Goal: Task Accomplishment & Management: Complete application form

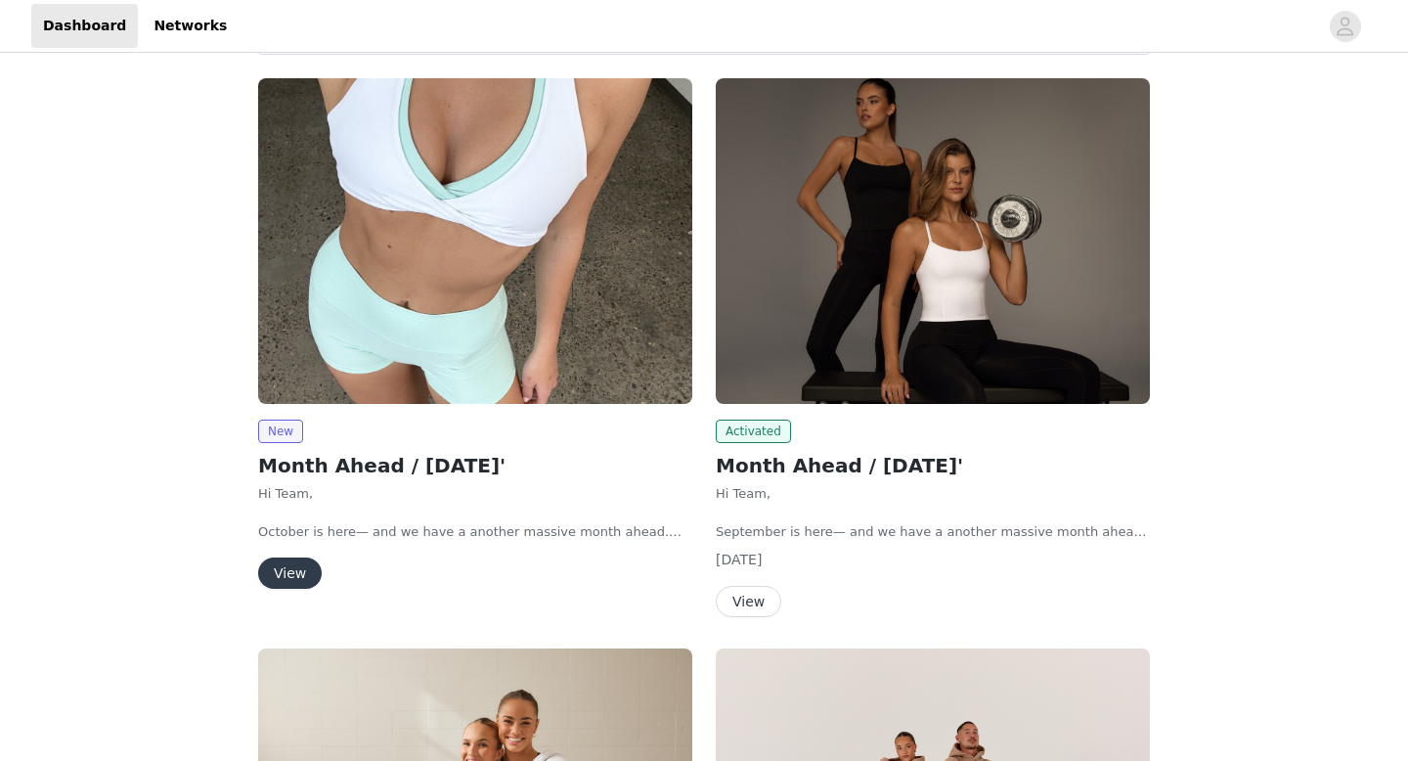
scroll to position [238, 0]
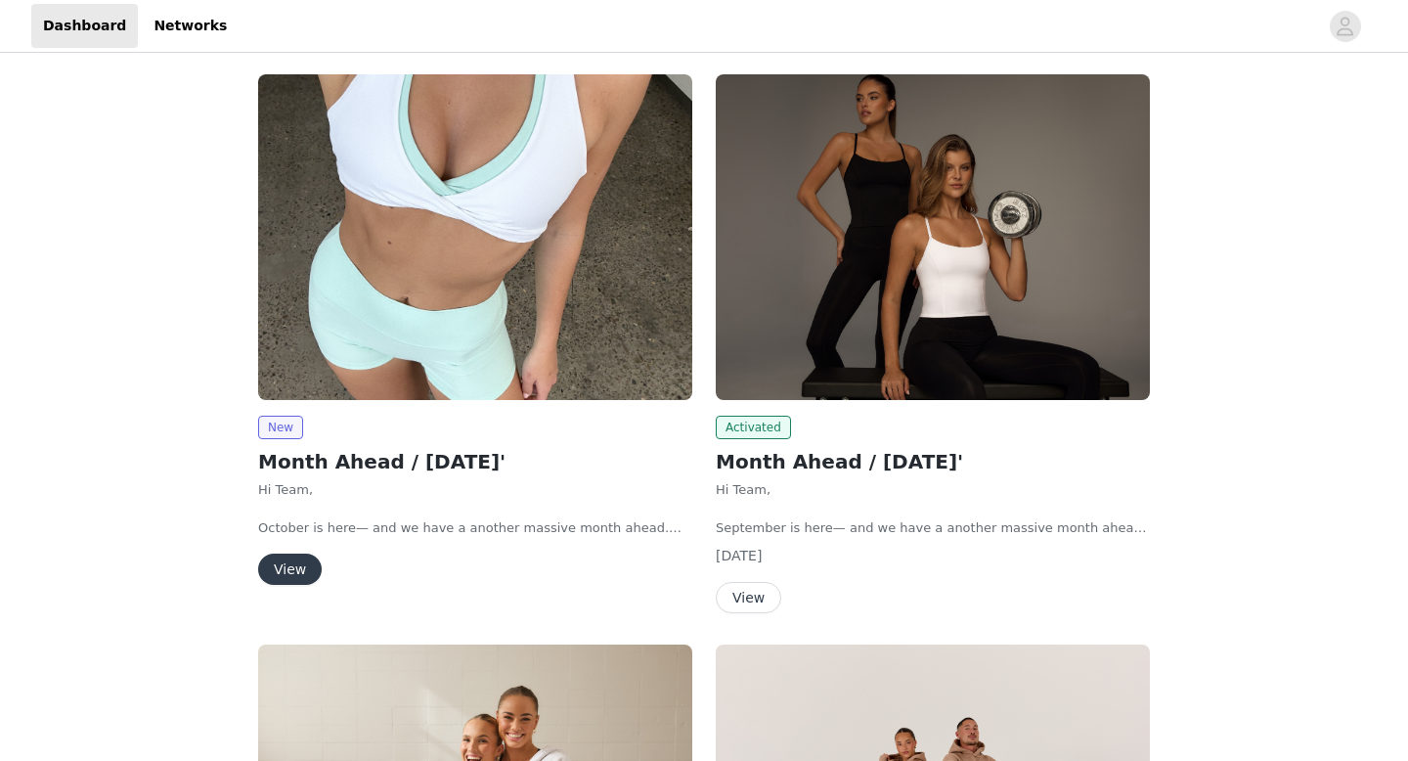
click at [299, 564] on button "View" at bounding box center [290, 569] width 64 height 31
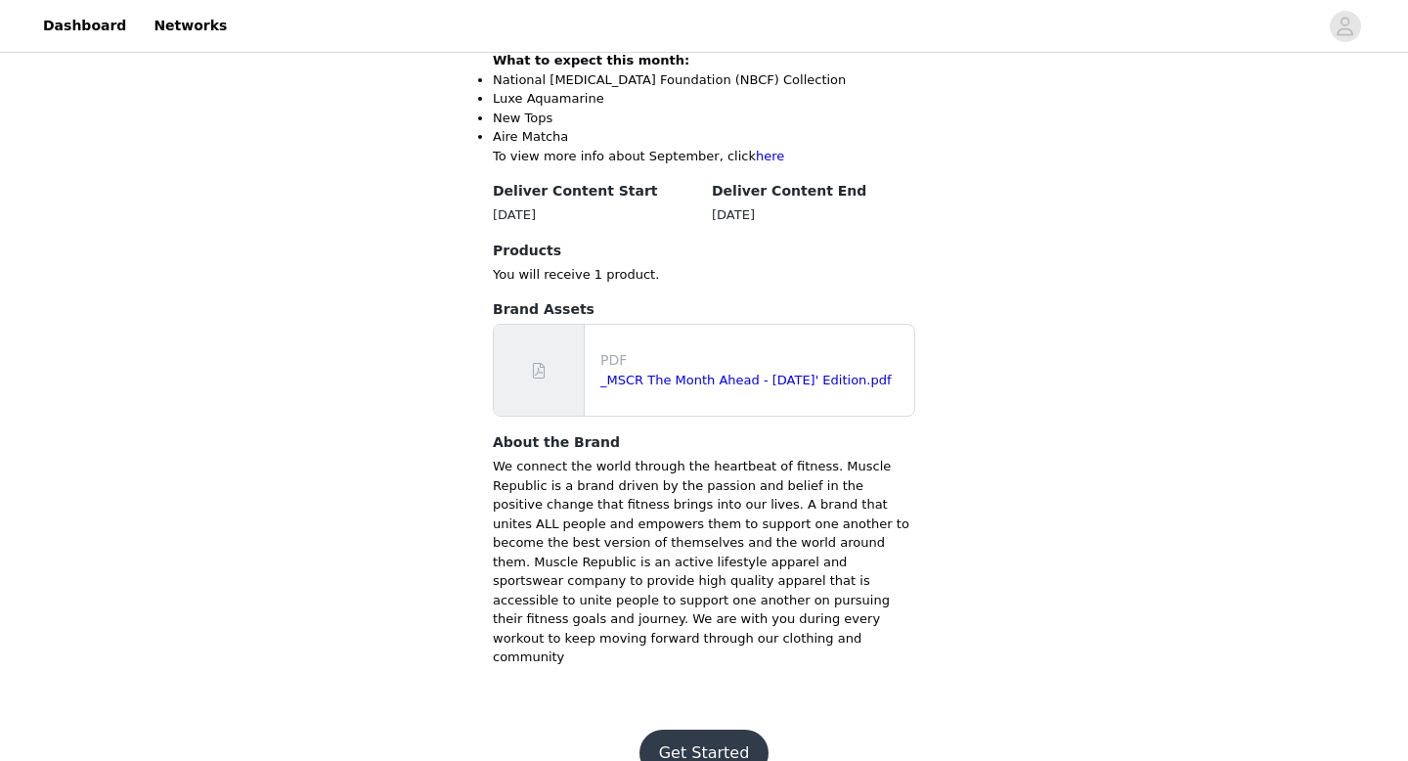
scroll to position [840, 0]
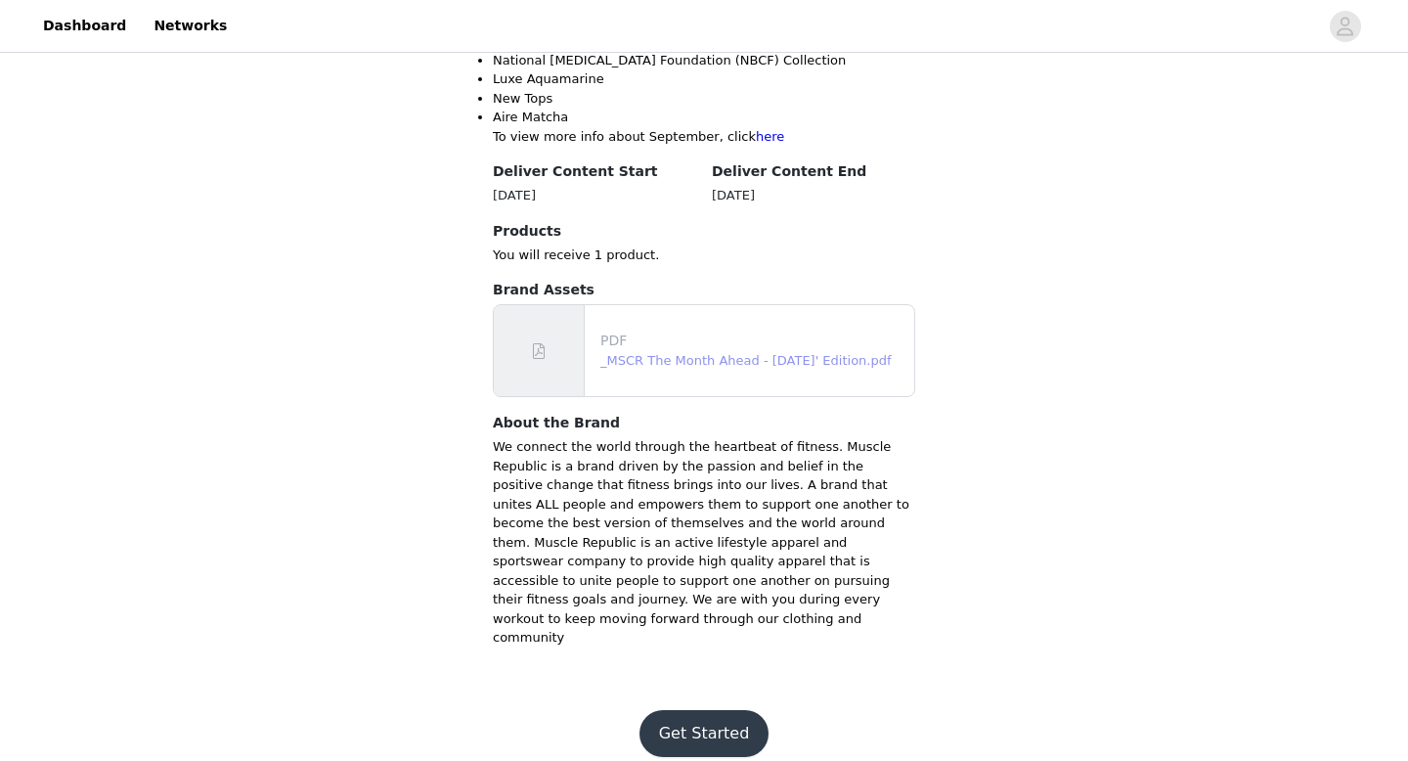
click at [685, 359] on link "_MSCR The Month Ahead - [DATE]' Edition.pdf" at bounding box center [745, 360] width 291 height 15
click at [674, 710] on button "Get Started" at bounding box center [705, 733] width 130 height 47
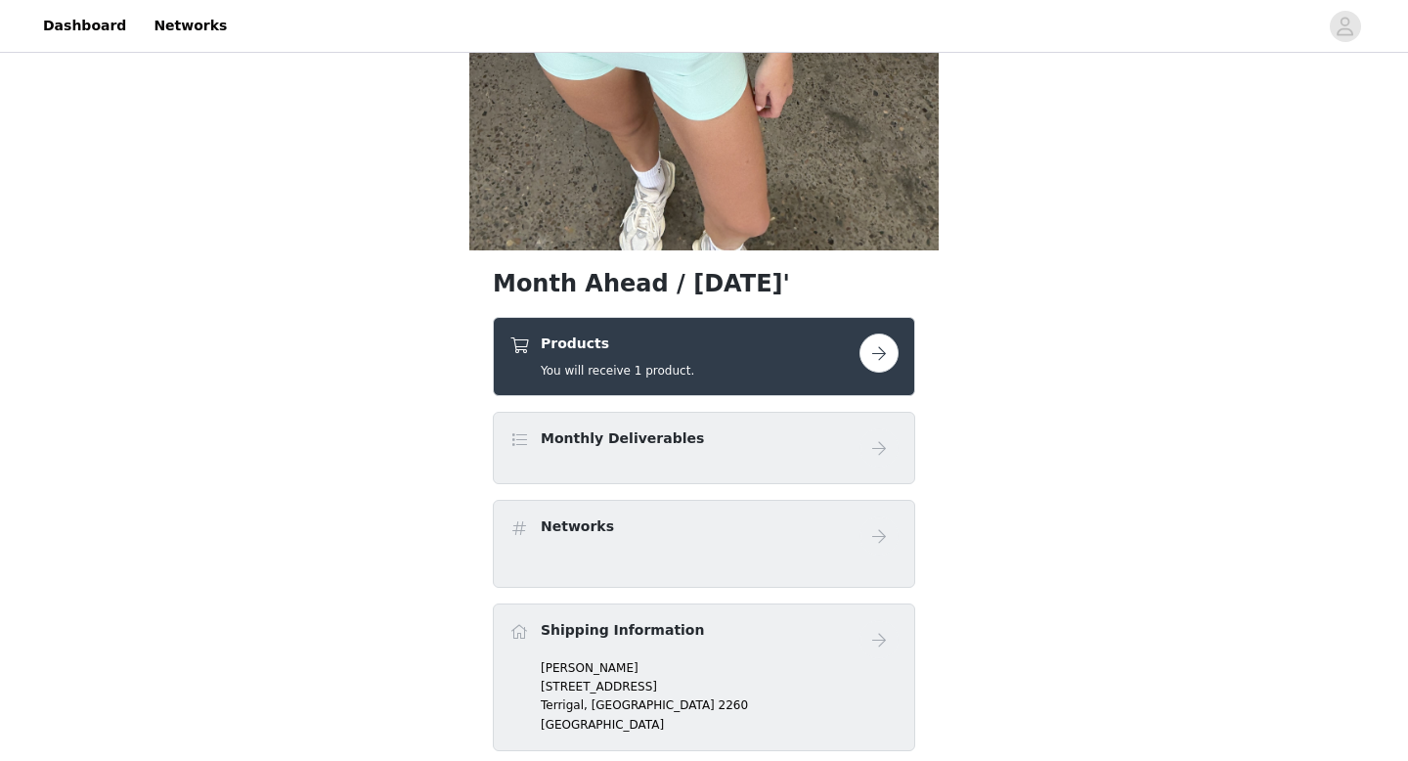
scroll to position [464, 0]
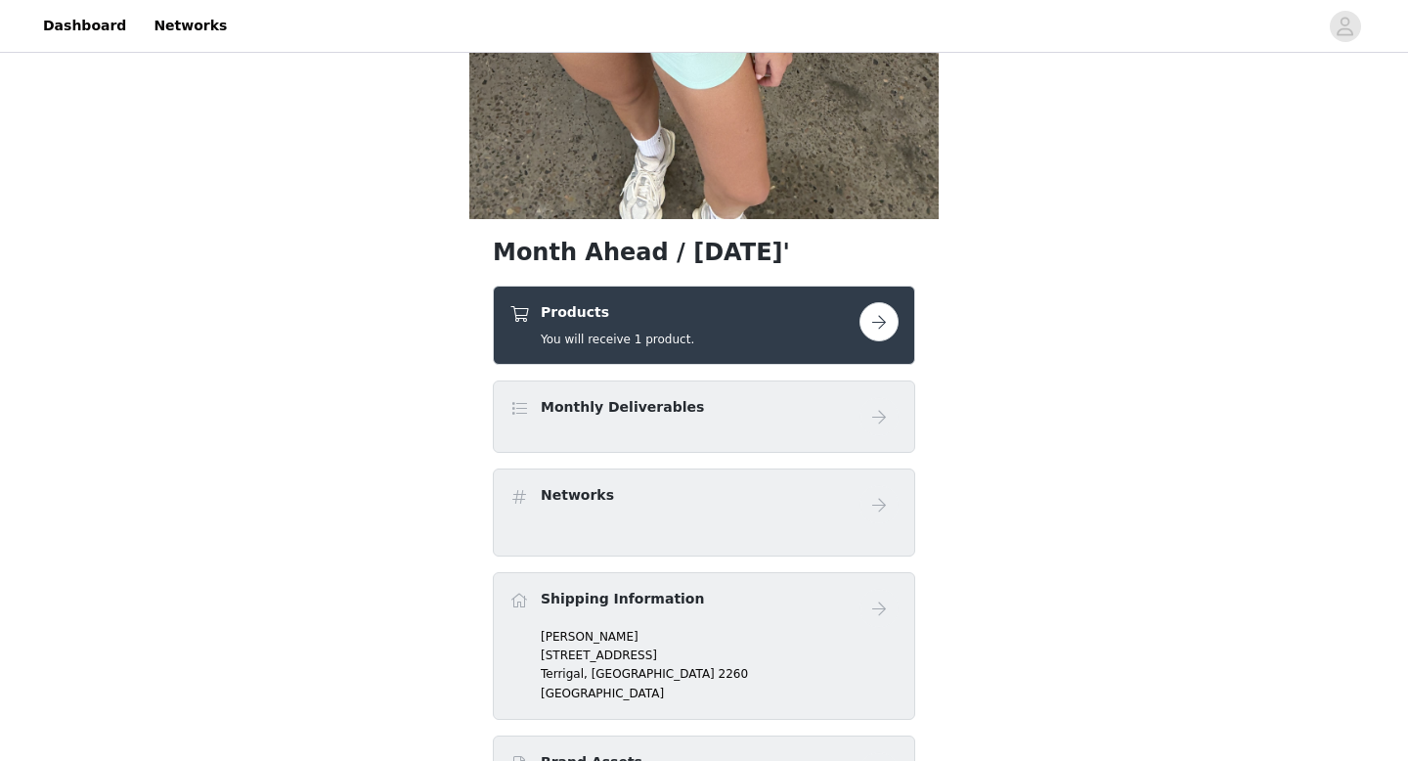
click at [718, 339] on div "Products You will receive 1 product." at bounding box center [685, 325] width 350 height 46
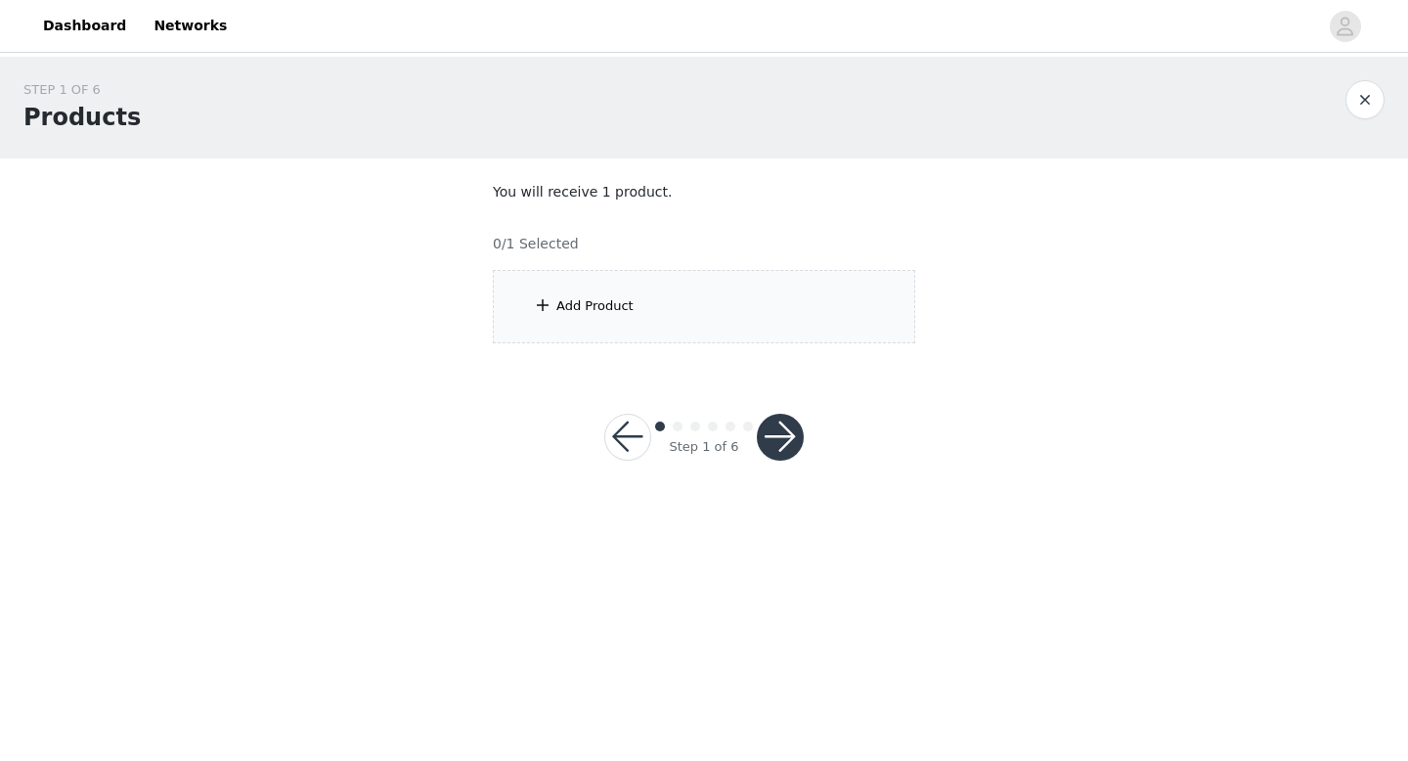
click at [699, 306] on div "Add Product" at bounding box center [704, 306] width 422 height 73
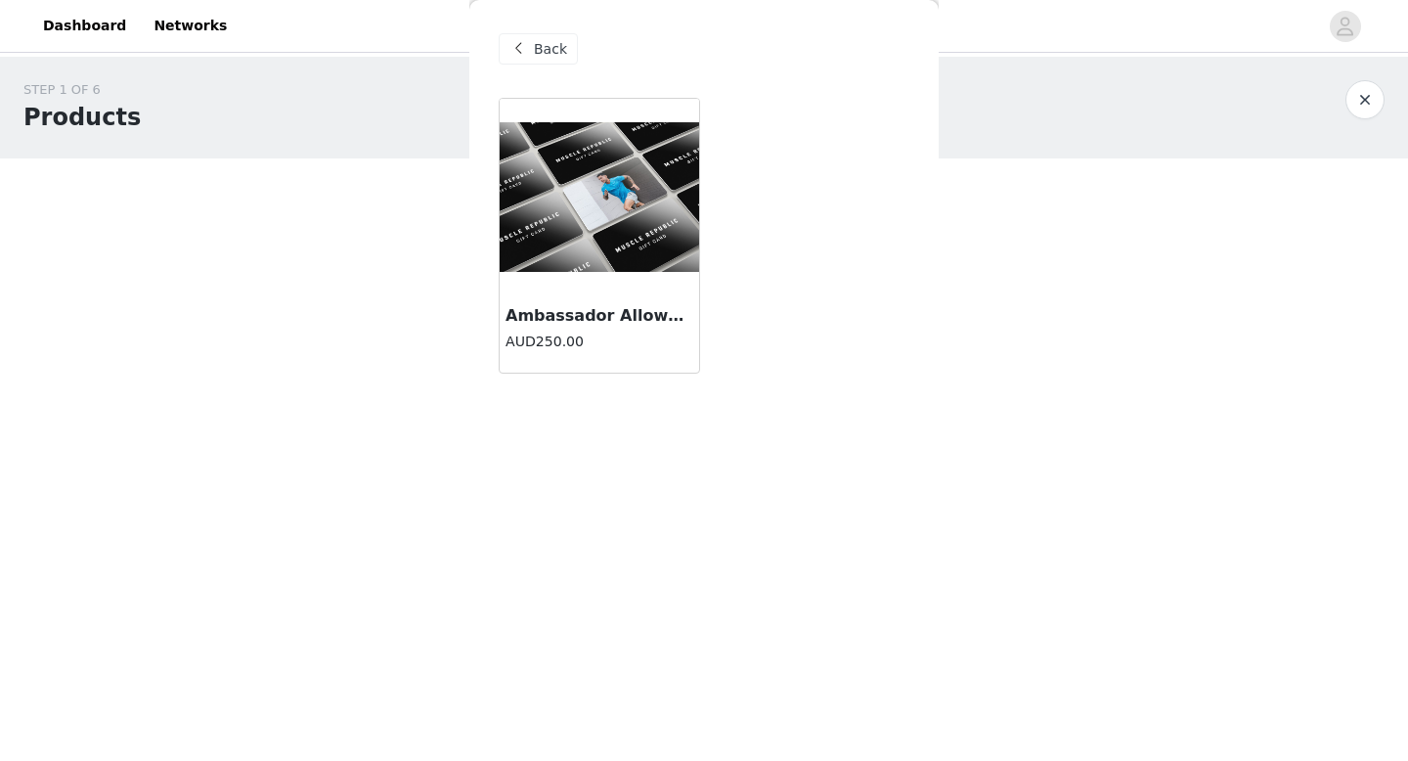
click at [612, 279] on div at bounding box center [600, 197] width 200 height 196
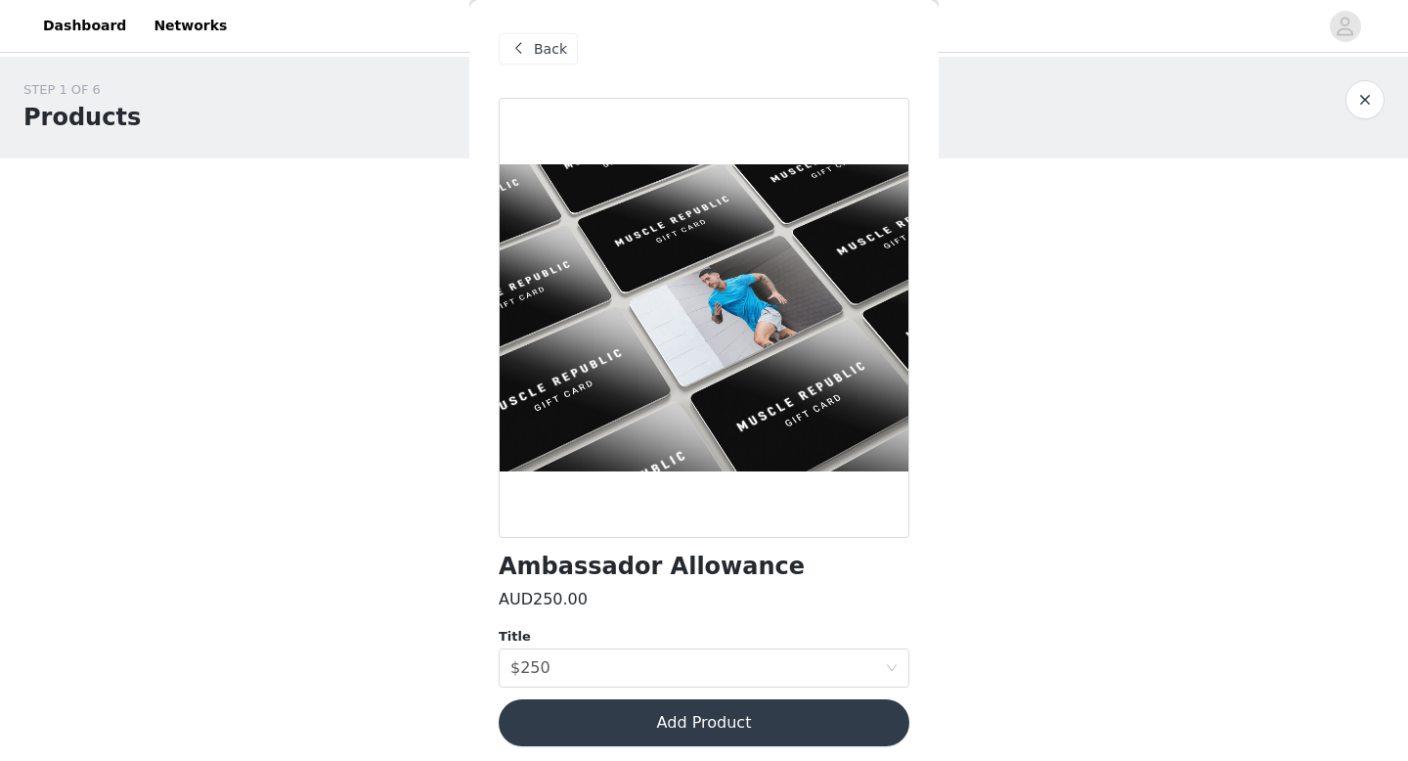
click at [690, 723] on button "Add Product" at bounding box center [704, 722] width 411 height 47
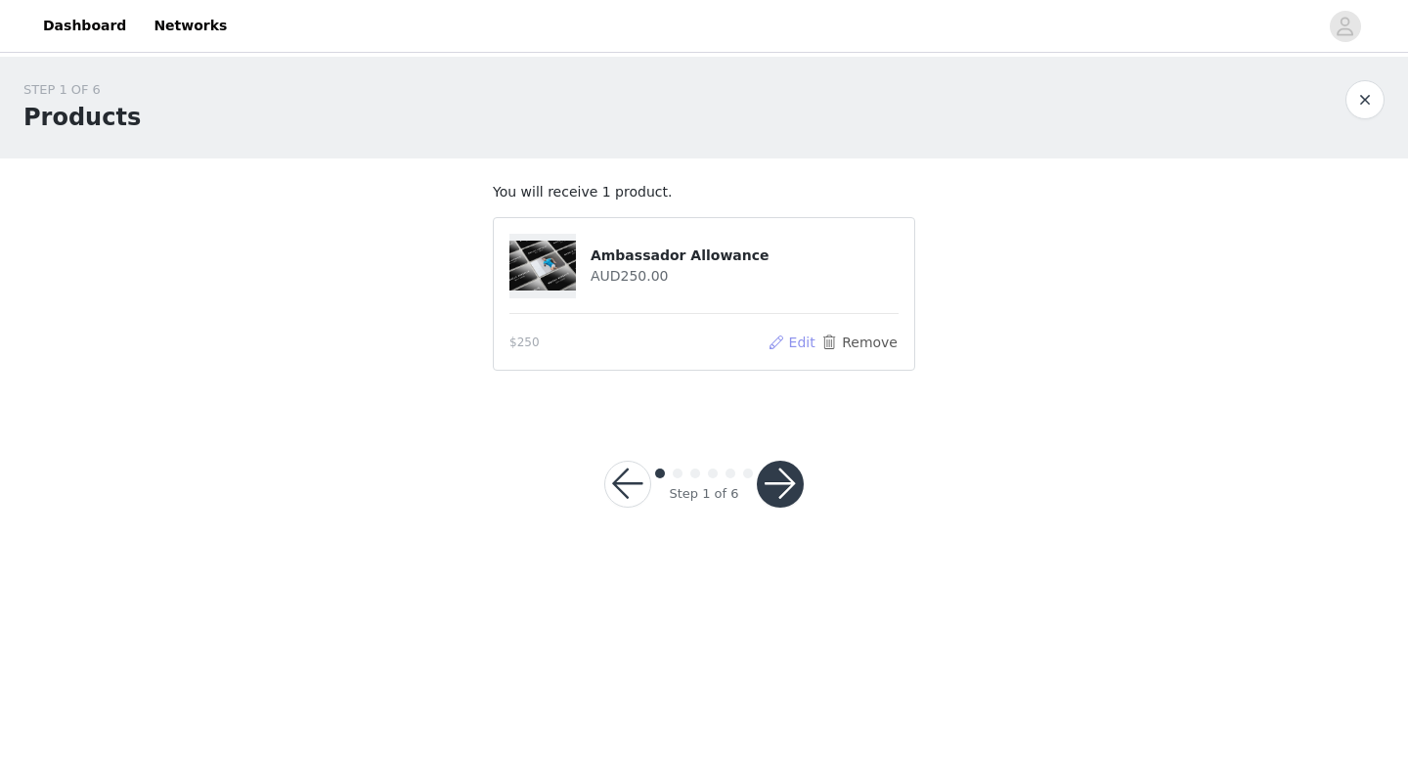
click at [798, 341] on button "Edit" at bounding box center [792, 342] width 50 height 23
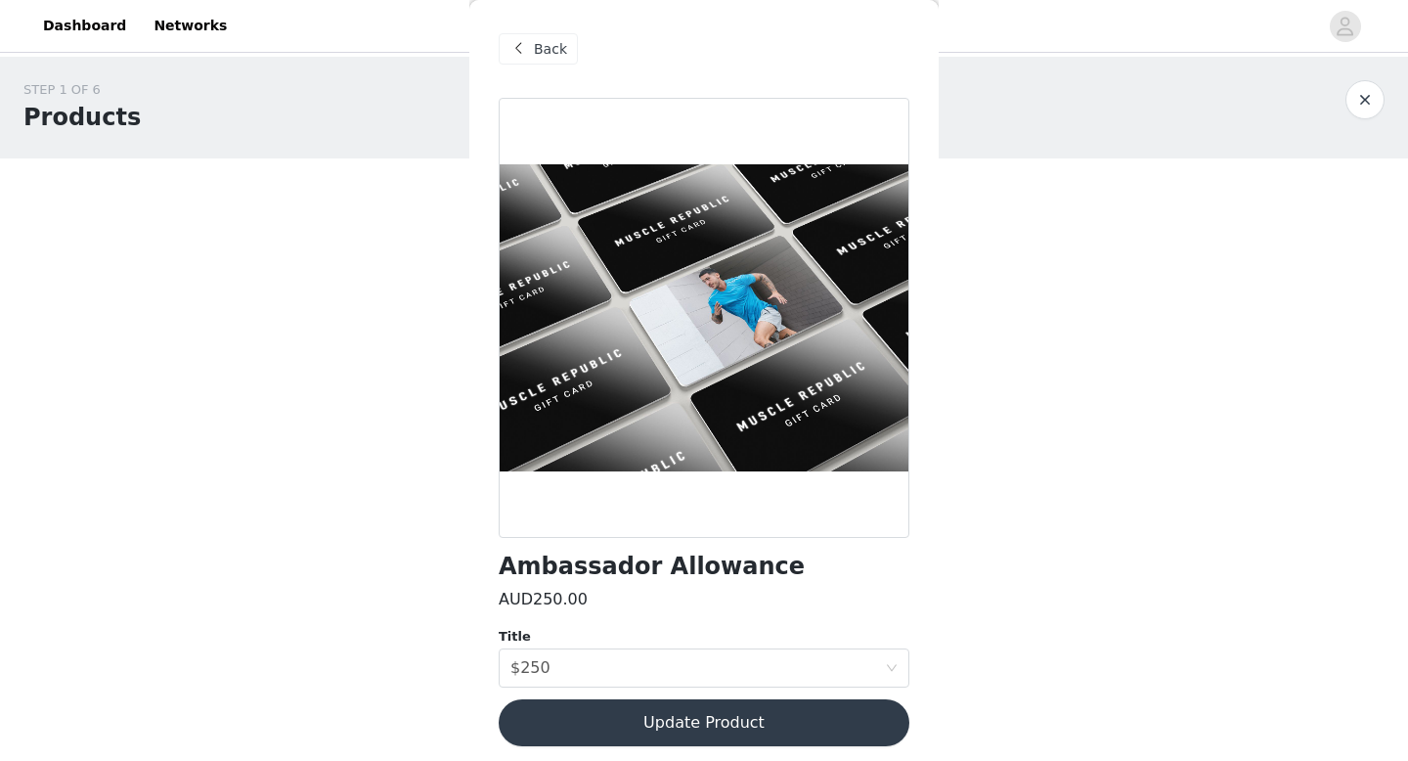
scroll to position [8, 0]
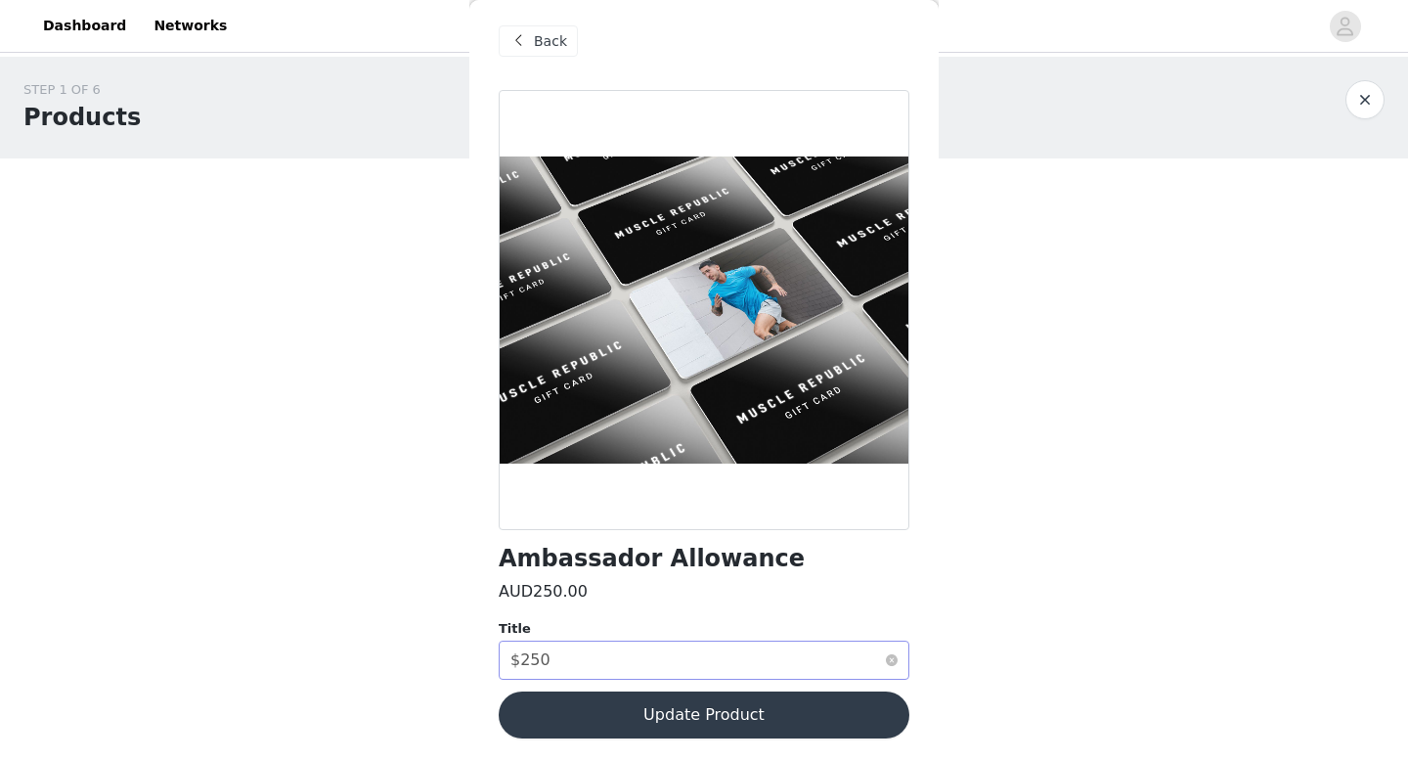
click at [645, 643] on div "Select title $250" at bounding box center [698, 660] width 375 height 37
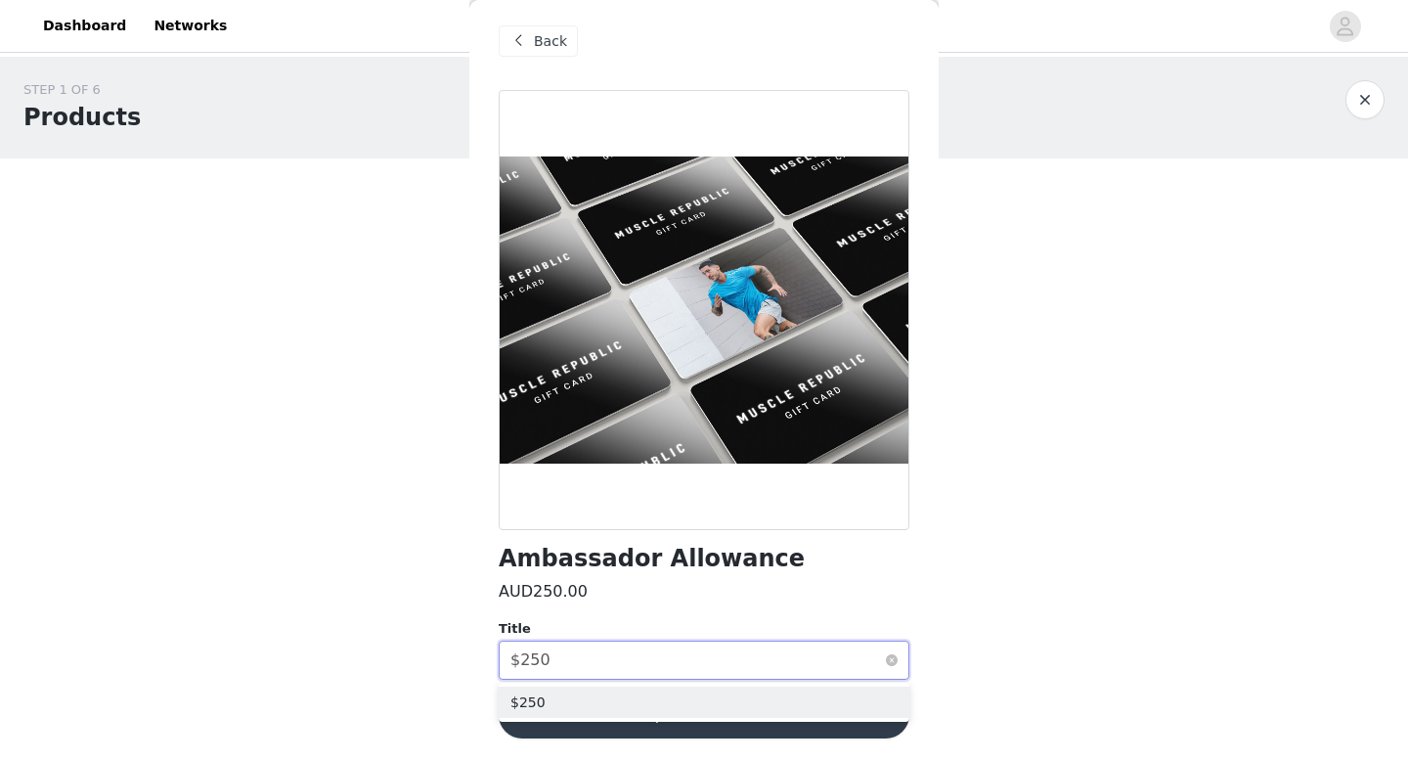
click at [644, 651] on div "Select title $250" at bounding box center [698, 660] width 375 height 37
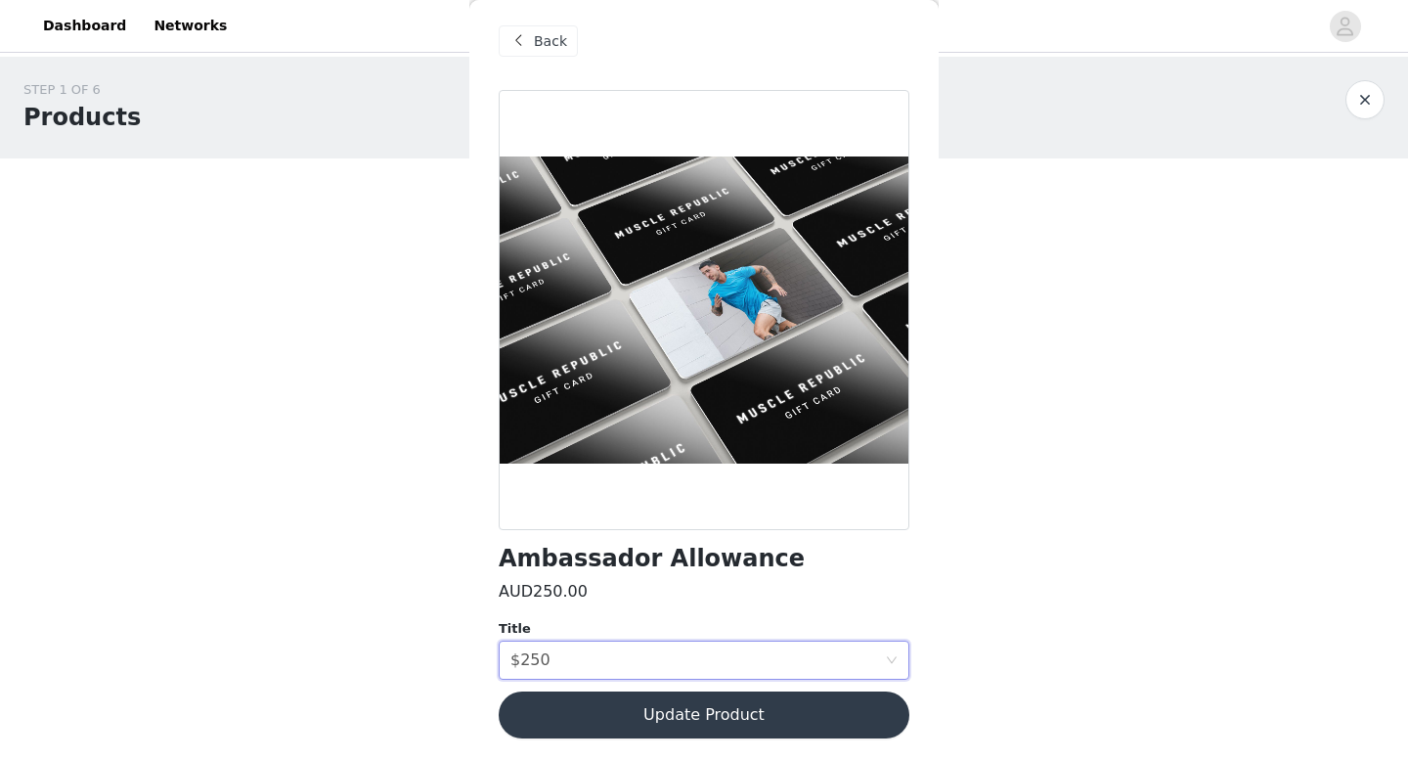
click at [648, 726] on button "Update Product" at bounding box center [704, 714] width 411 height 47
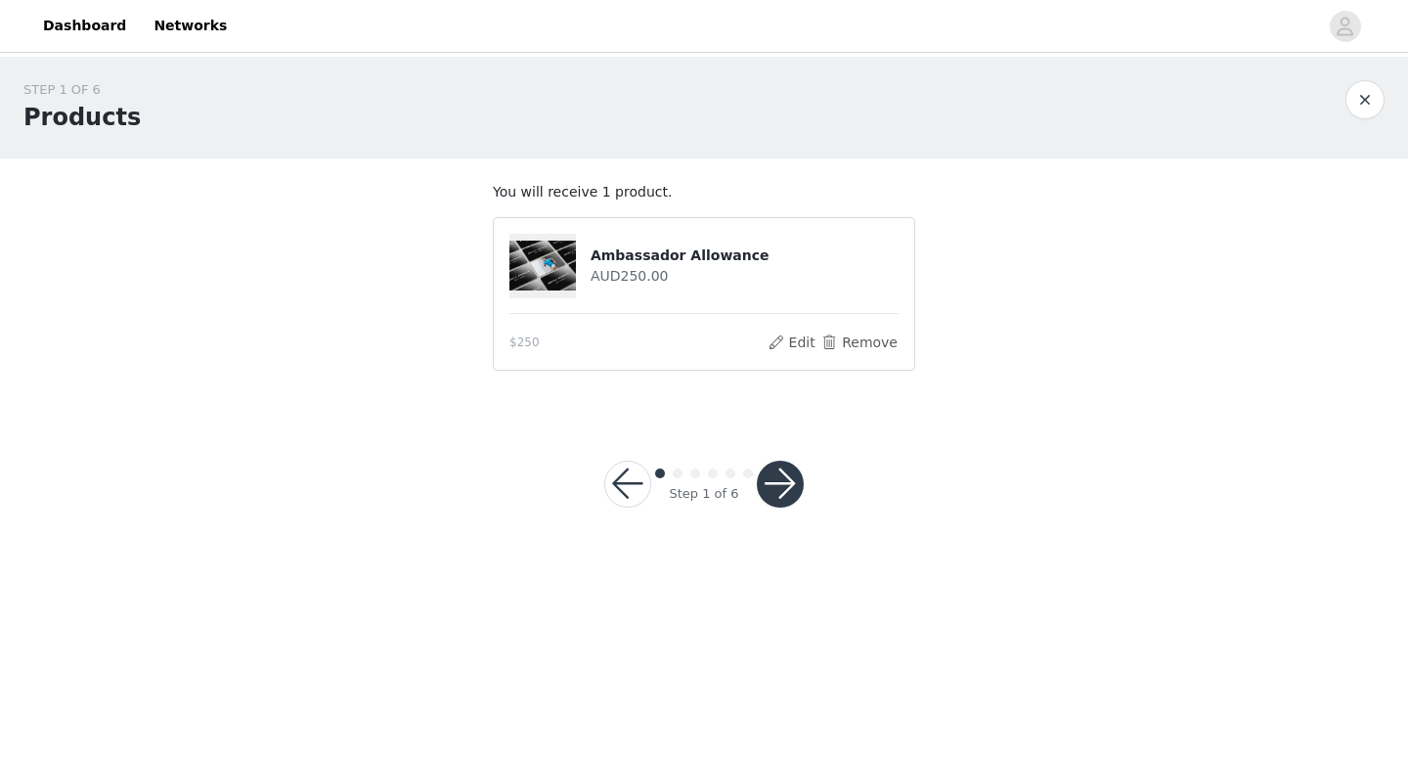
click at [779, 486] on button "button" at bounding box center [780, 484] width 47 height 47
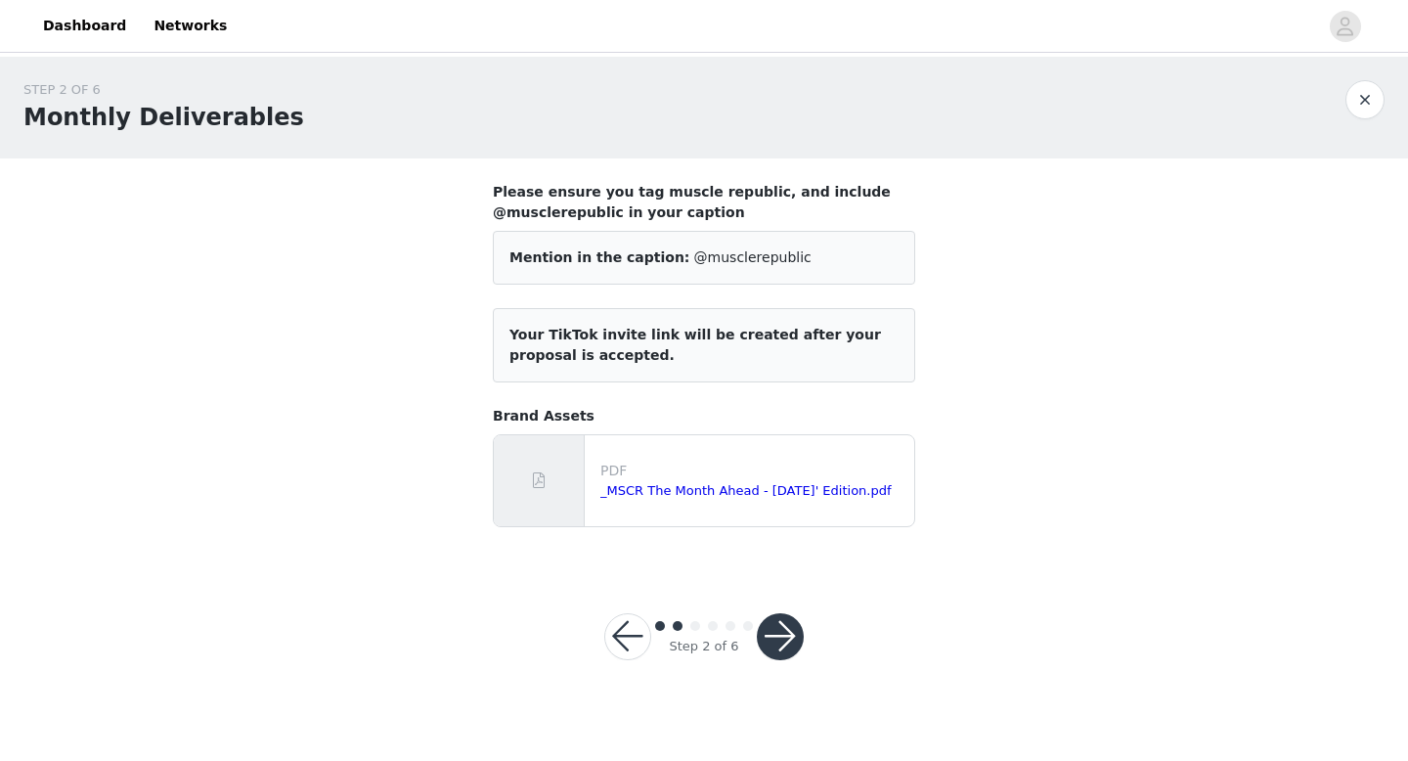
click at [784, 625] on button "button" at bounding box center [780, 636] width 47 height 47
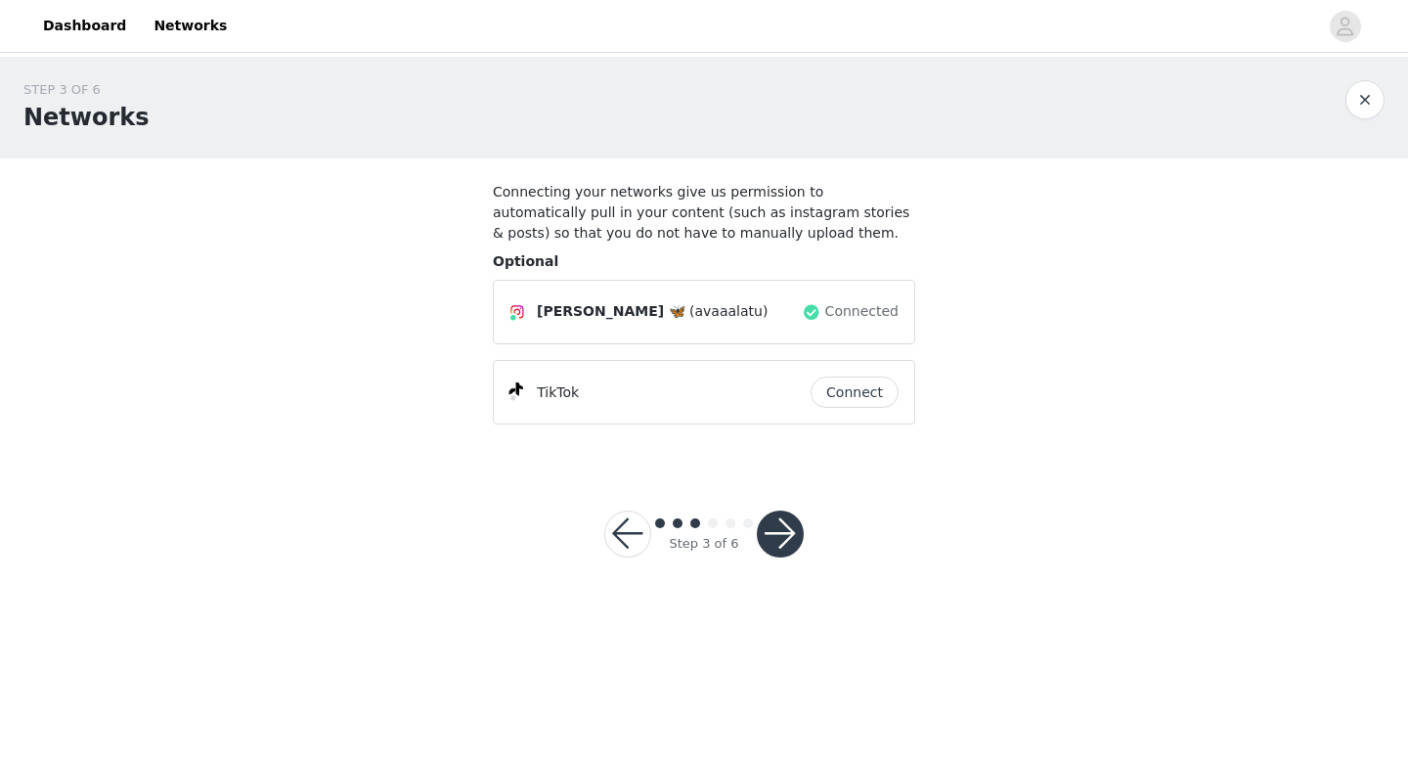
click at [790, 538] on button "button" at bounding box center [780, 534] width 47 height 47
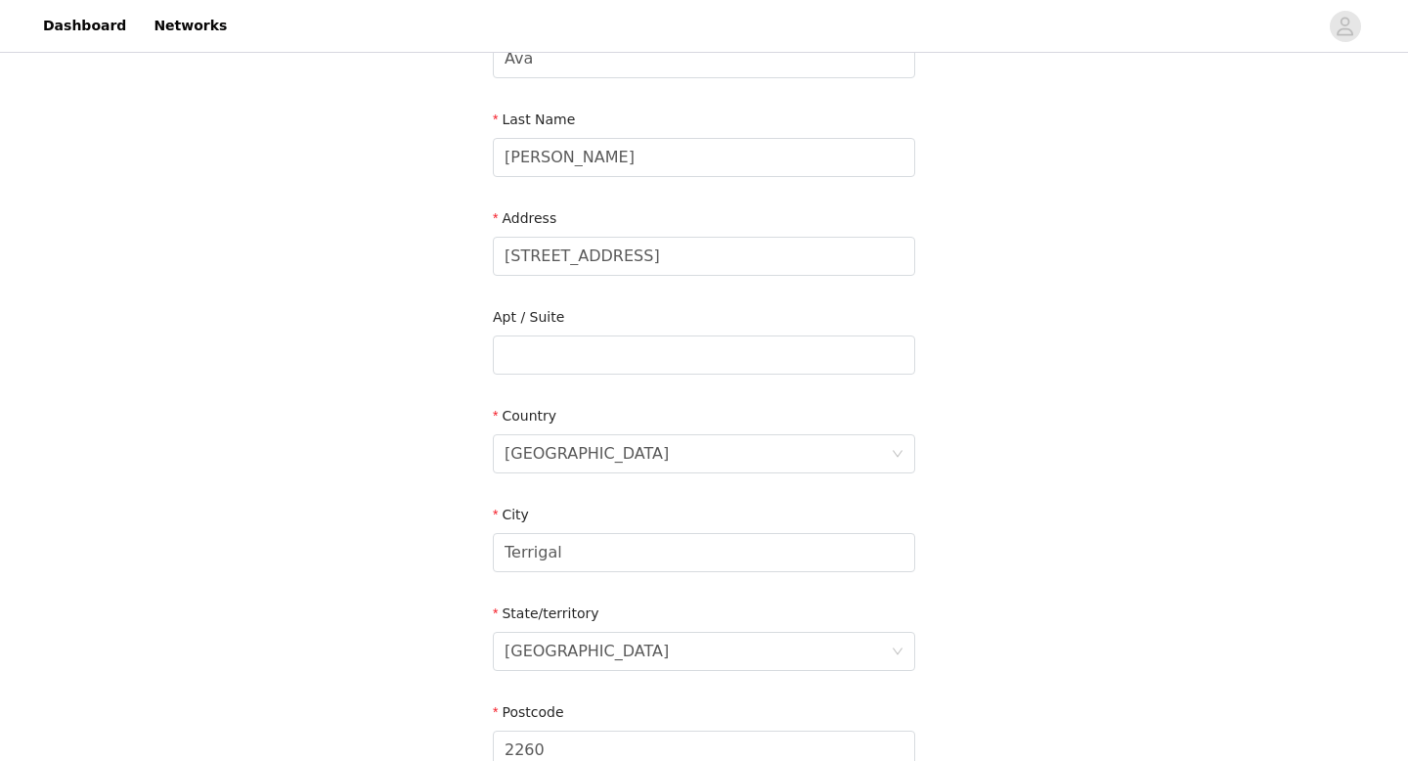
scroll to position [572, 0]
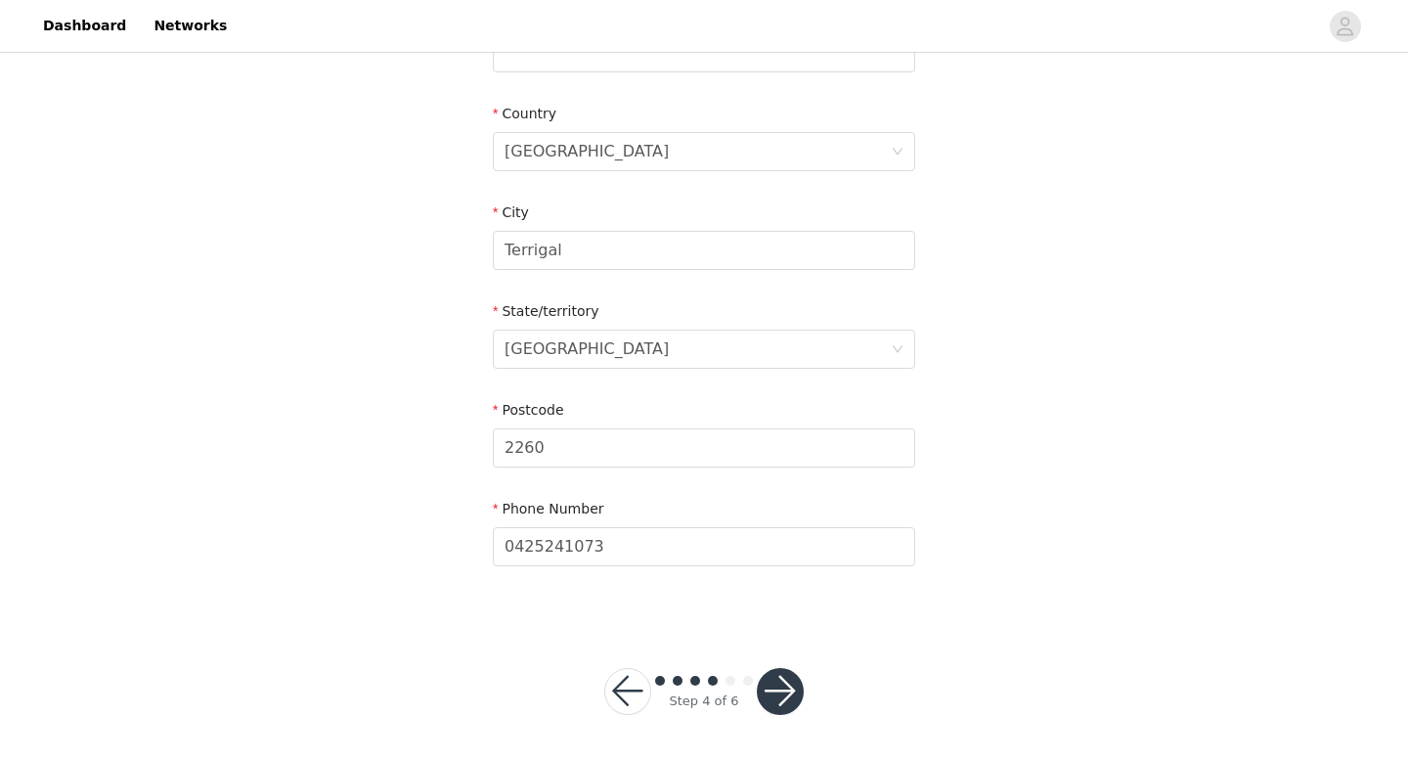
click at [783, 688] on button "button" at bounding box center [780, 691] width 47 height 47
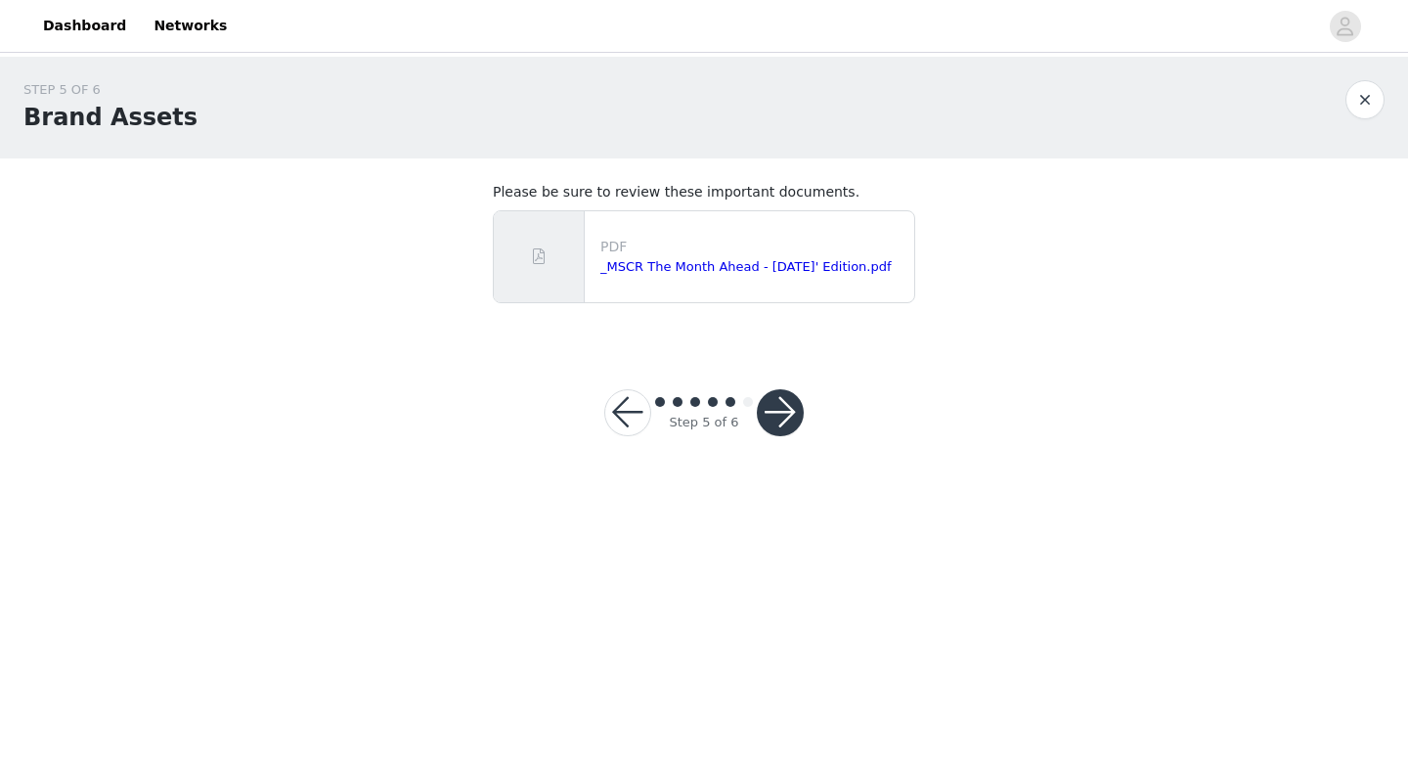
click at [788, 398] on button "button" at bounding box center [780, 412] width 47 height 47
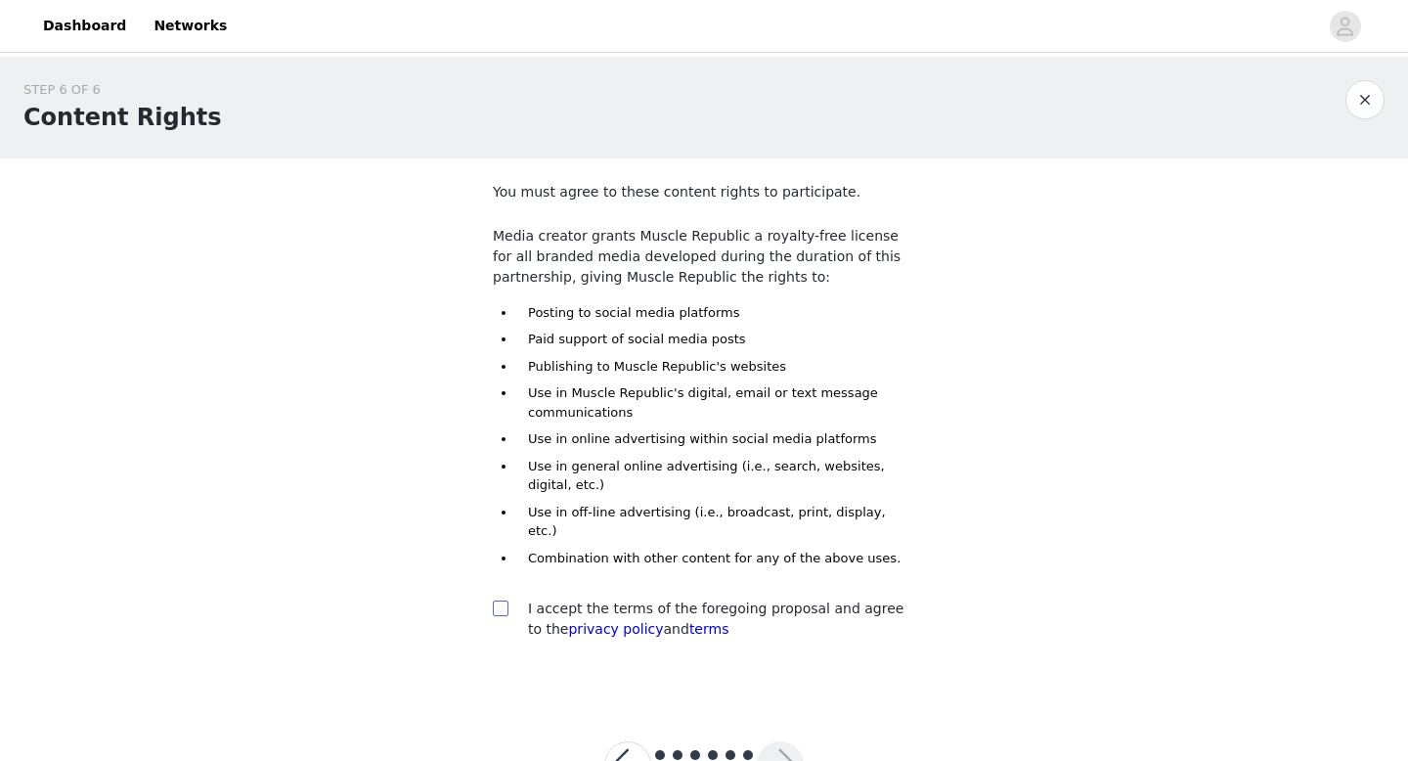
click at [505, 600] on input "checkbox" at bounding box center [500, 607] width 14 height 14
checkbox input "true"
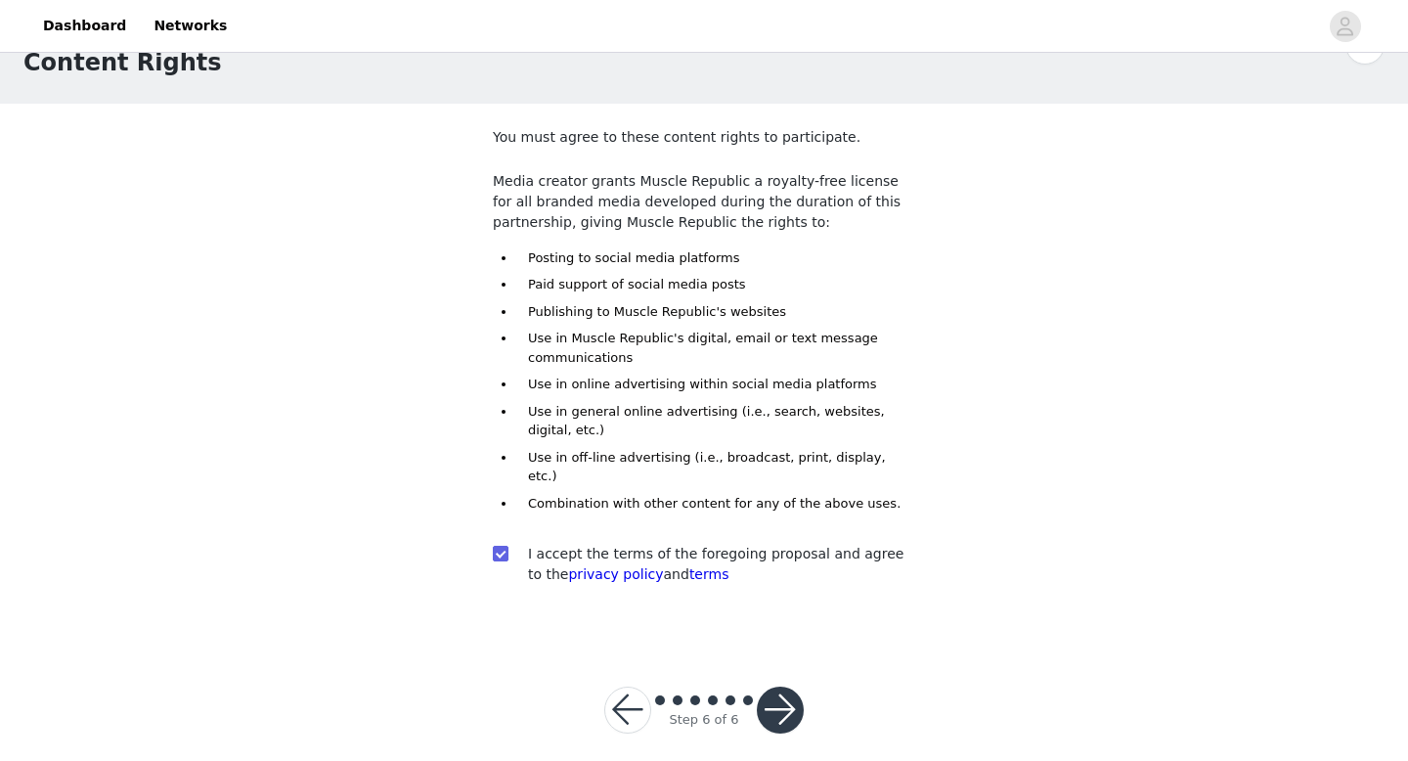
click at [775, 695] on button "button" at bounding box center [780, 710] width 47 height 47
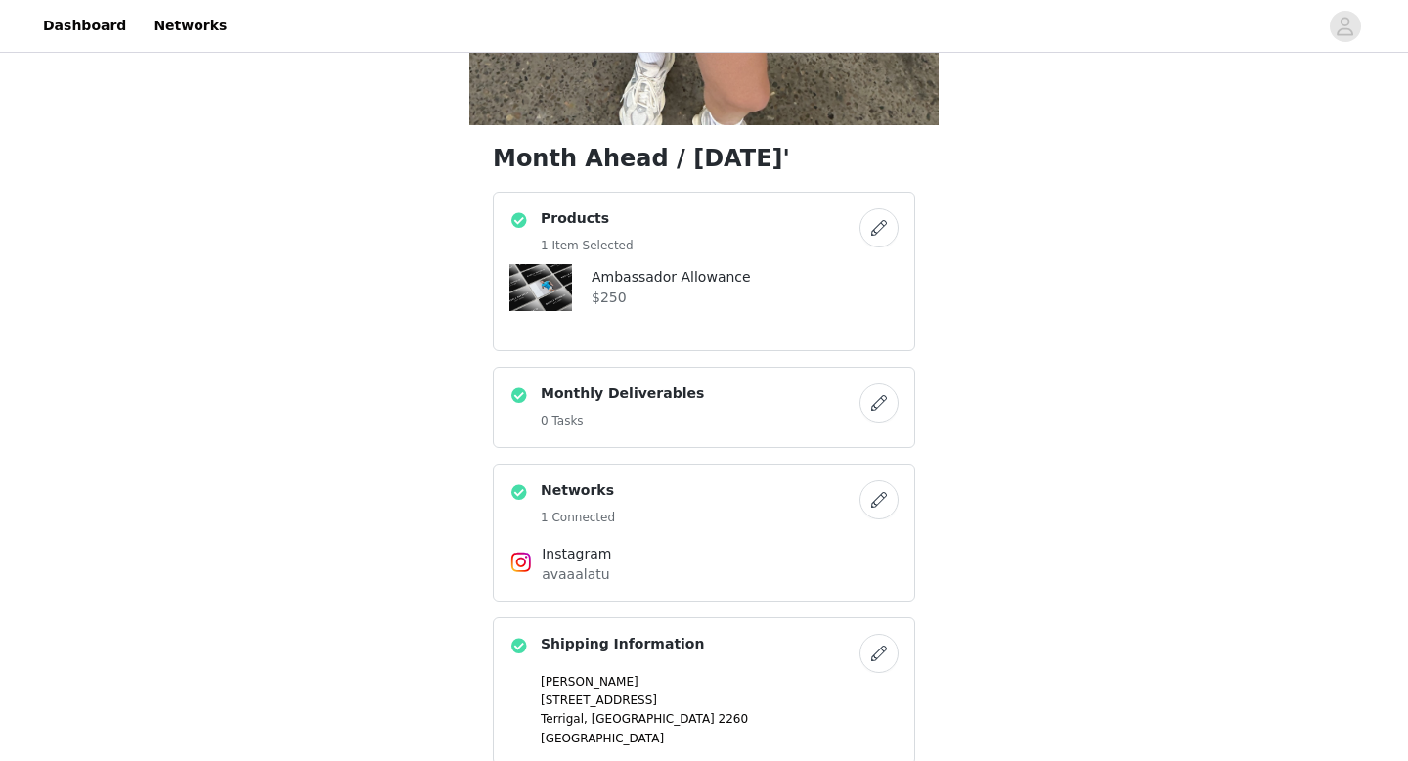
scroll to position [1206, 0]
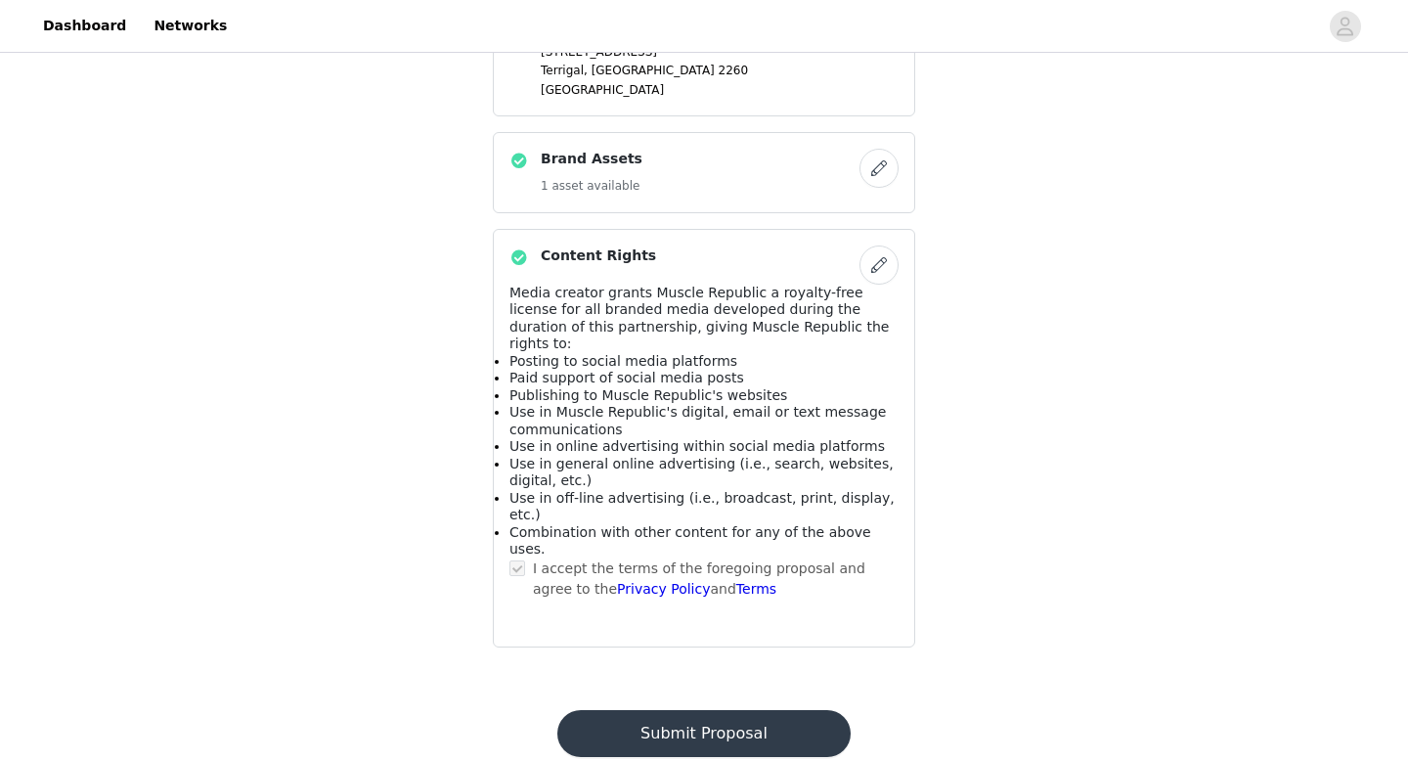
click at [732, 710] on button "Submit Proposal" at bounding box center [703, 733] width 292 height 47
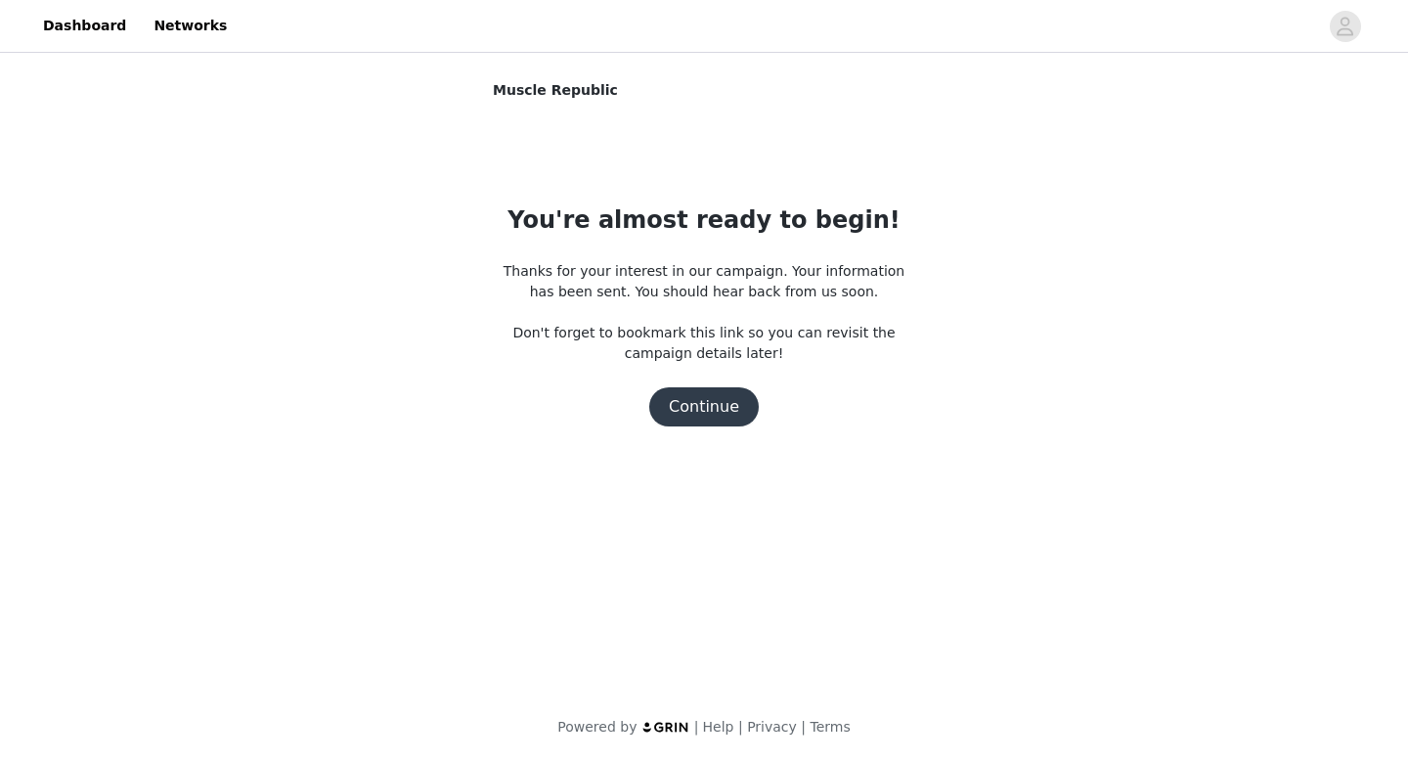
scroll to position [0, 0]
click at [703, 418] on button "Continue" at bounding box center [704, 406] width 110 height 39
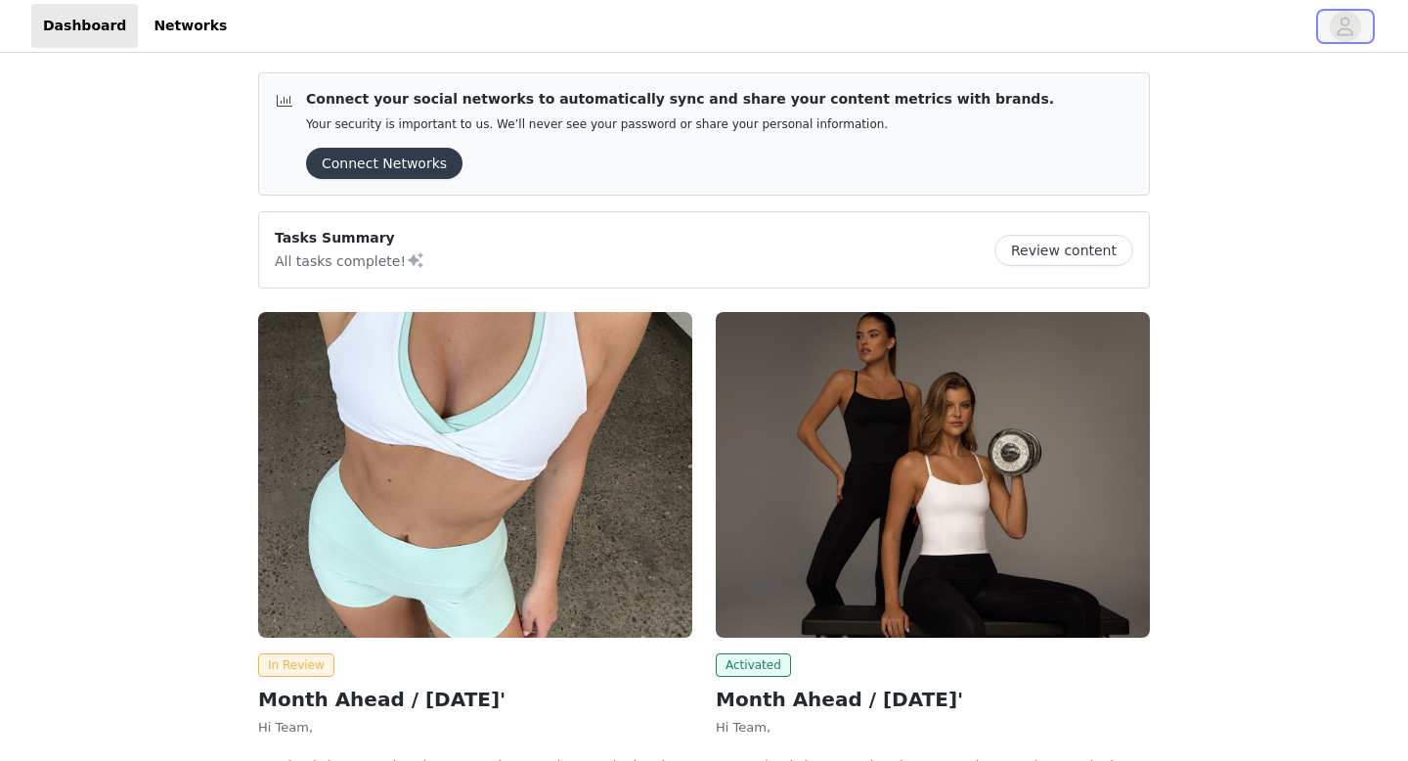
click at [1352, 29] on icon "avatar" at bounding box center [1346, 26] width 17 height 19
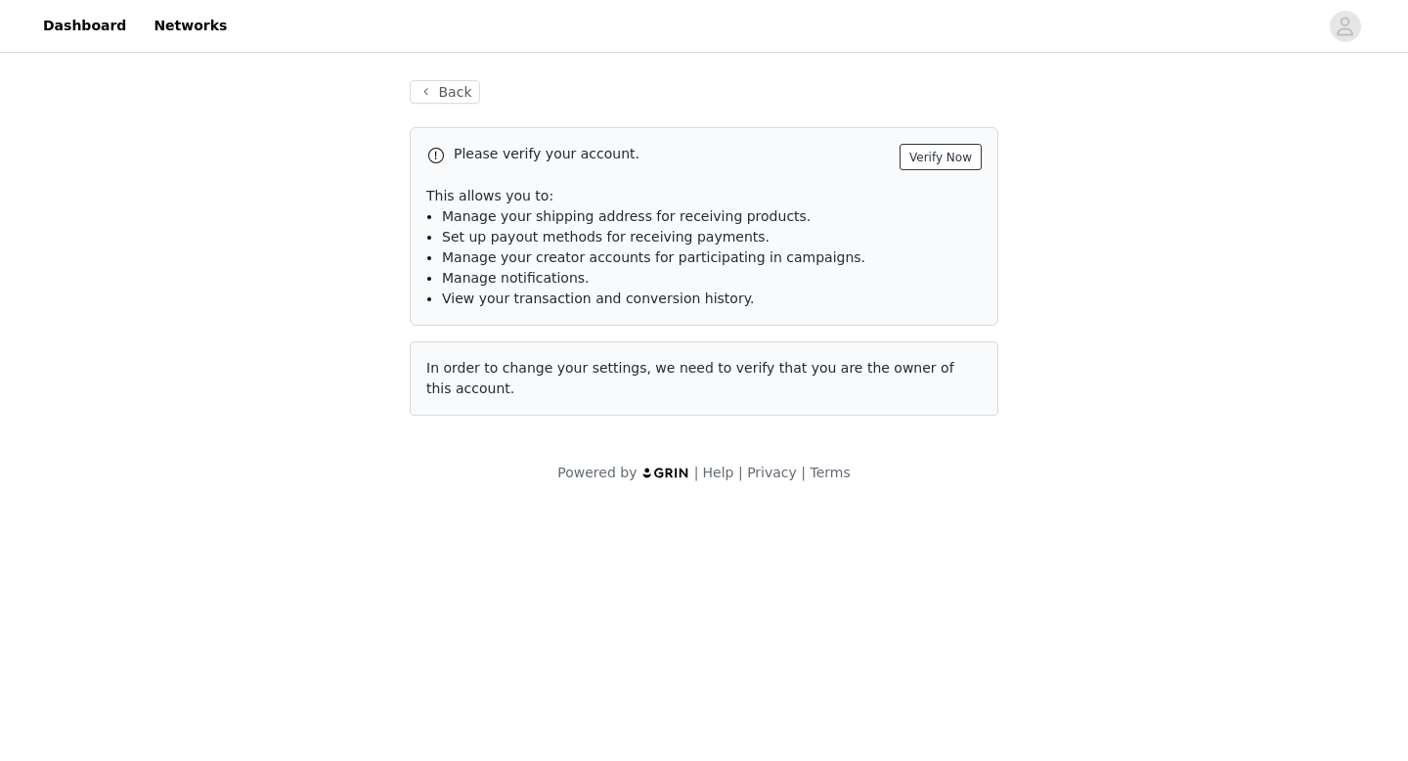
click at [935, 151] on button "Verify Now" at bounding box center [941, 157] width 82 height 26
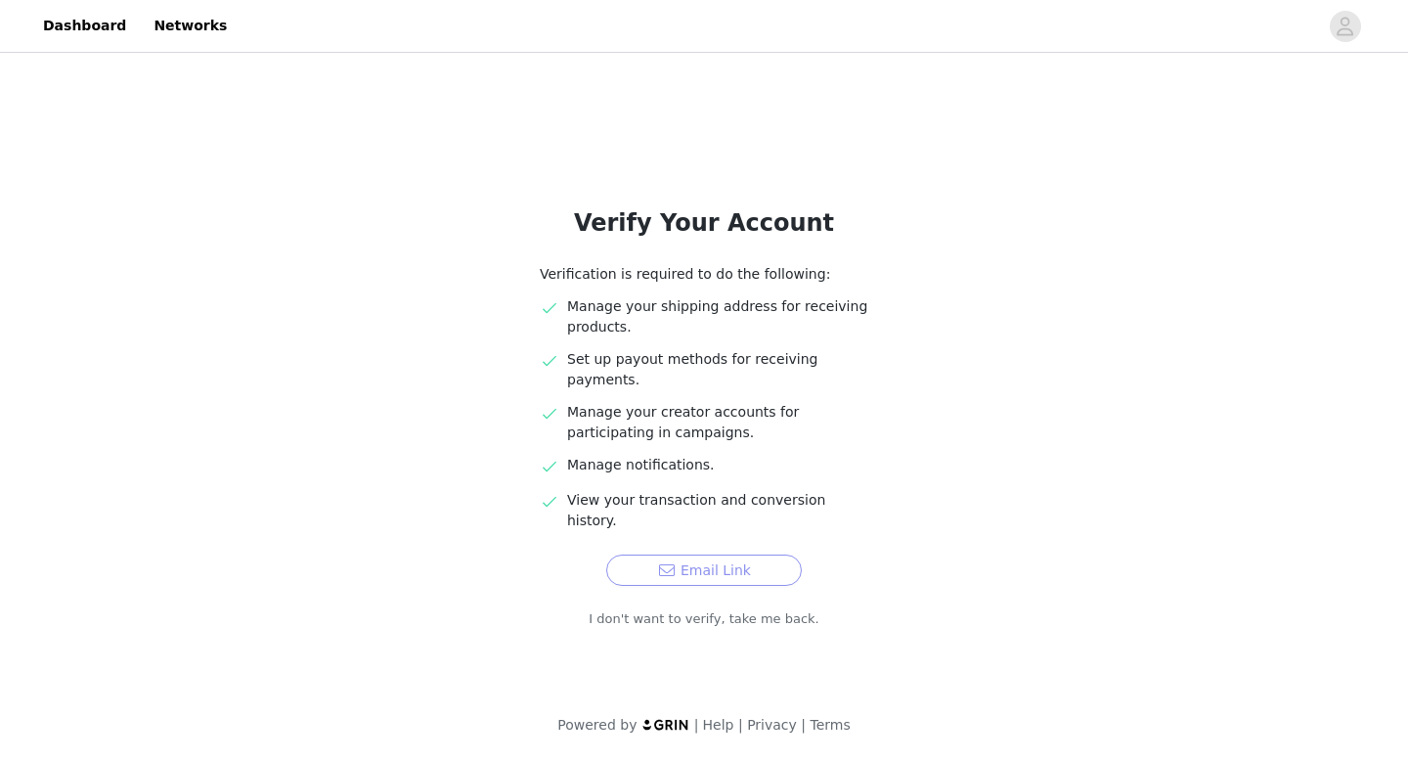
click at [695, 555] on button "Email Link" at bounding box center [704, 570] width 196 height 31
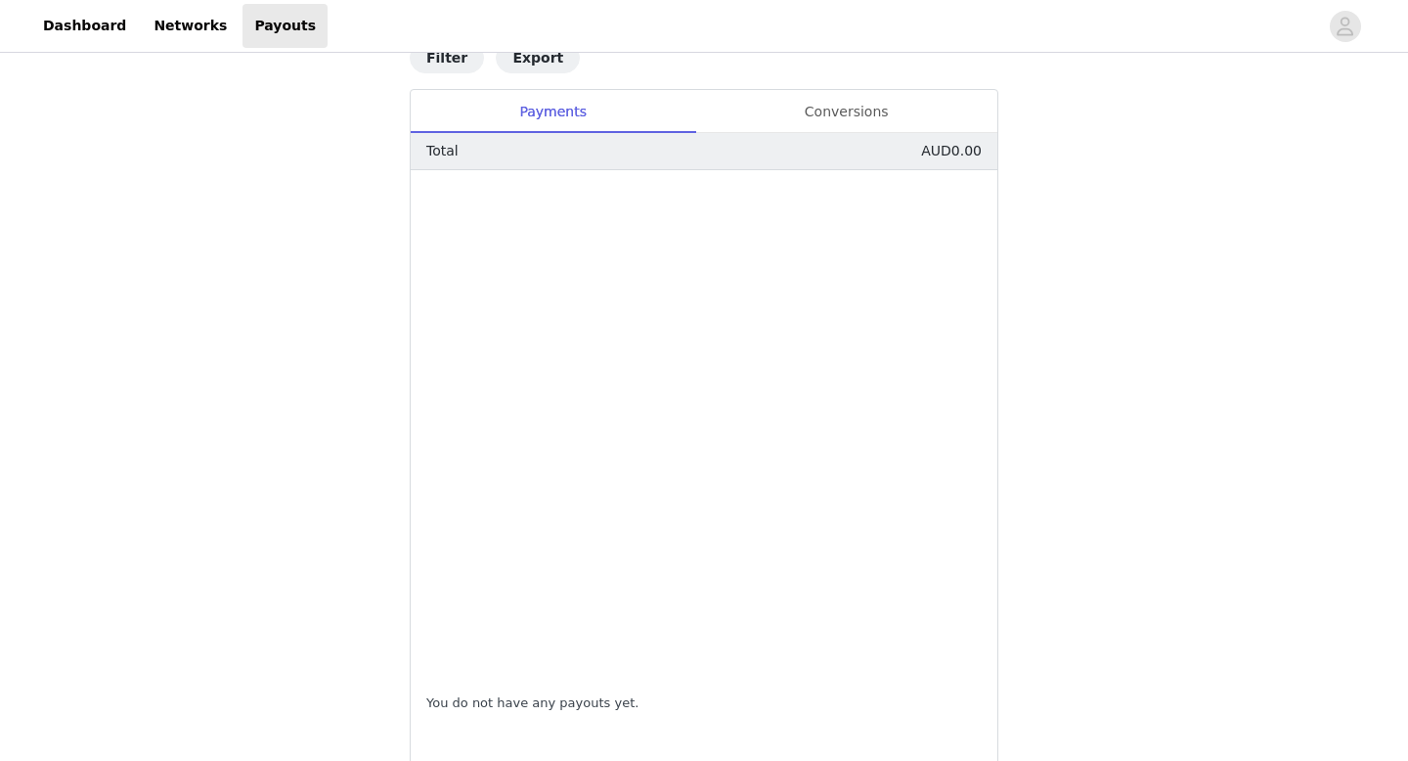
scroll to position [903, 0]
click at [861, 100] on div "Conversions" at bounding box center [846, 112] width 302 height 44
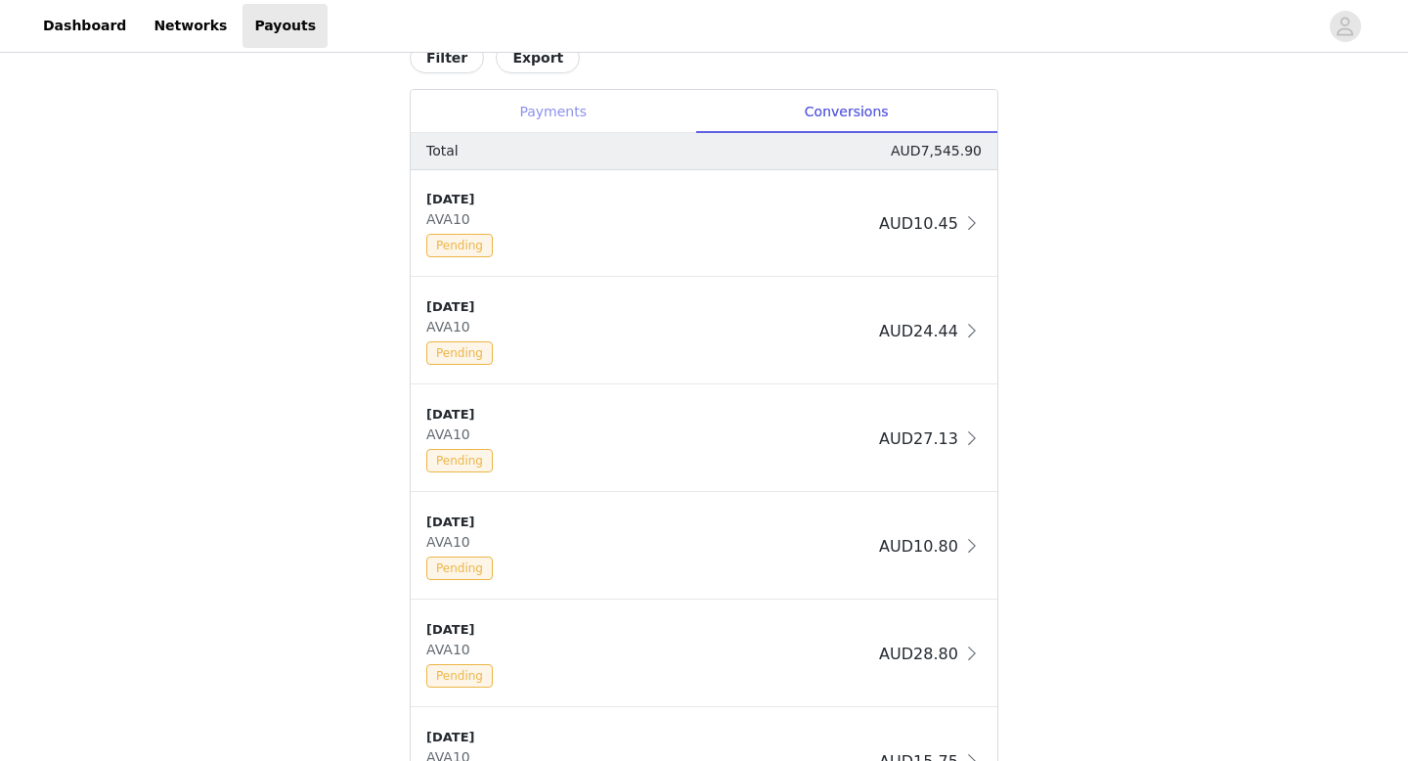
click at [584, 128] on div "Payments" at bounding box center [553, 112] width 285 height 44
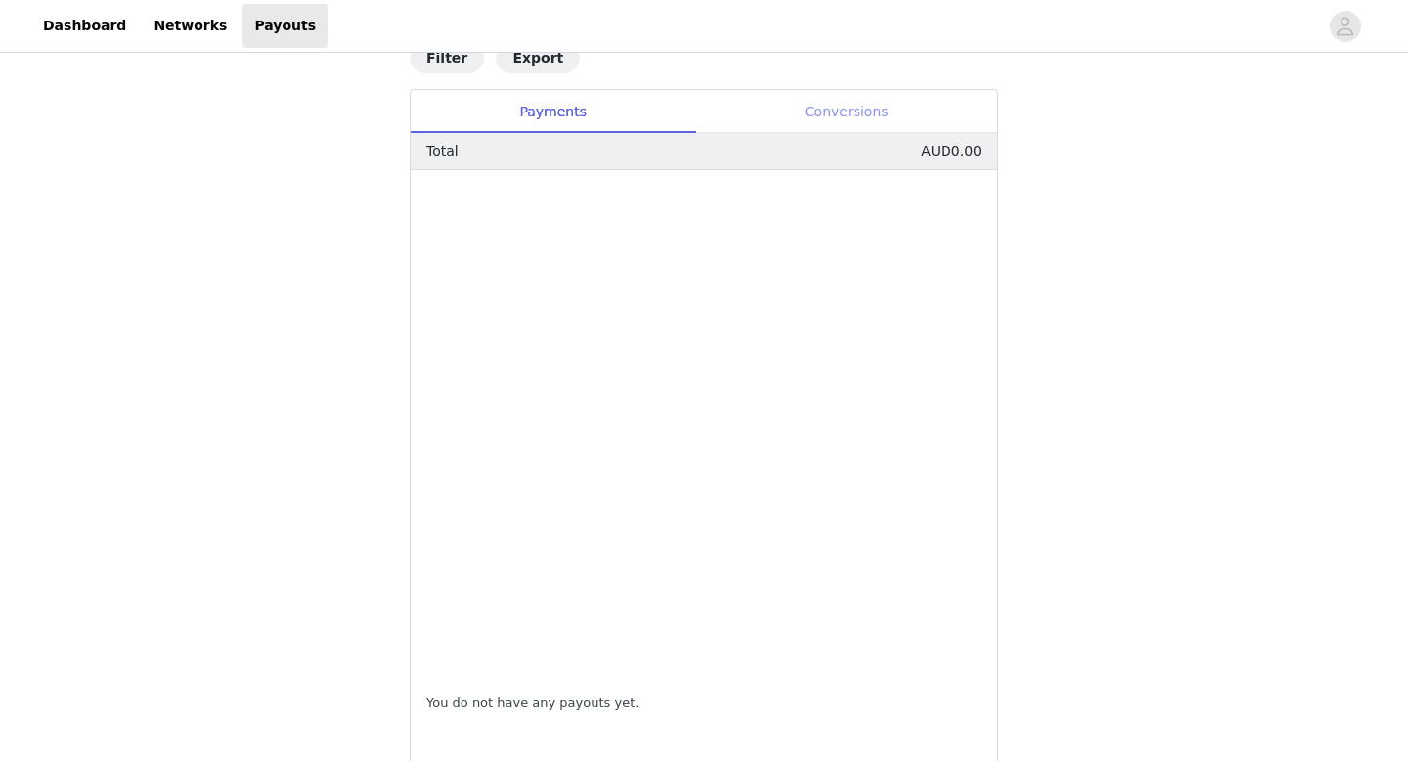
click at [873, 99] on div "Conversions" at bounding box center [846, 112] width 302 height 44
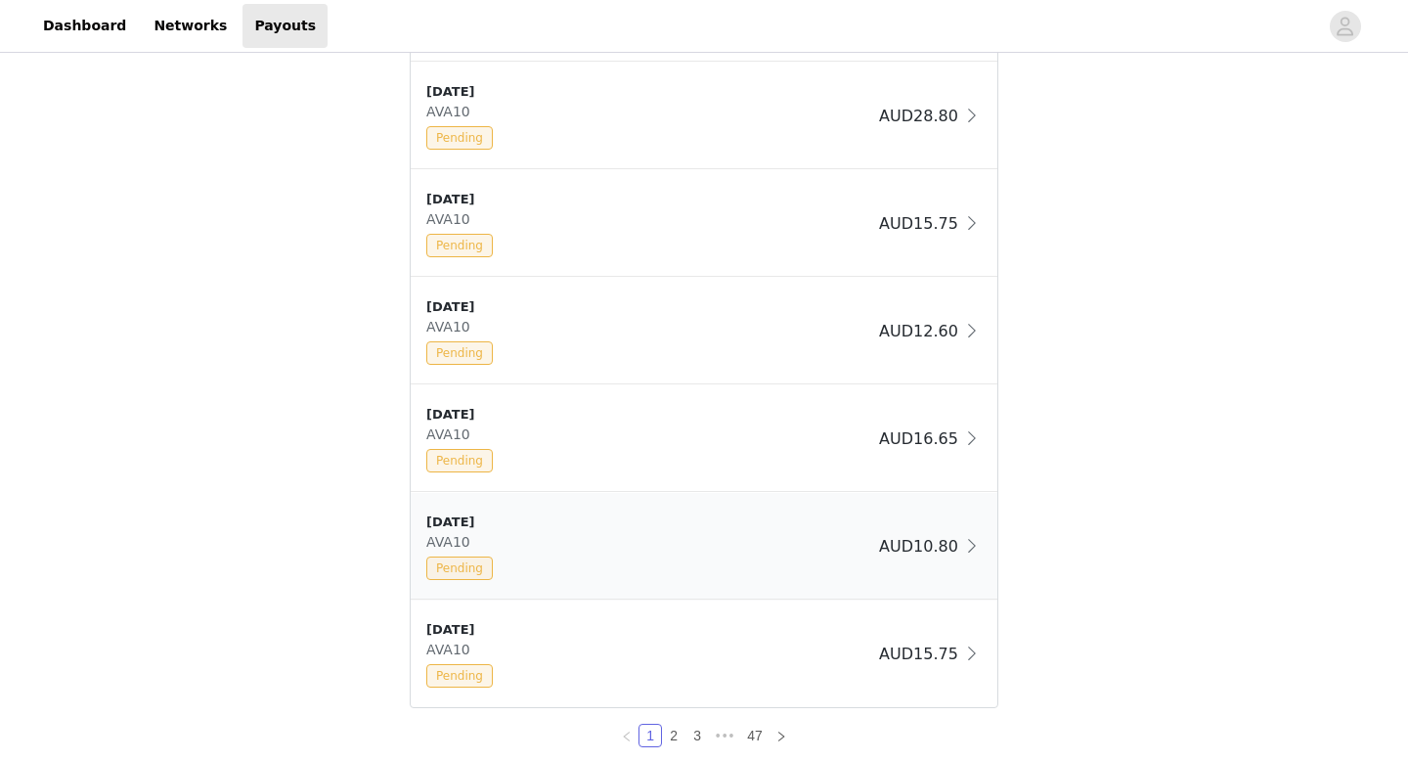
scroll to position [1518, 0]
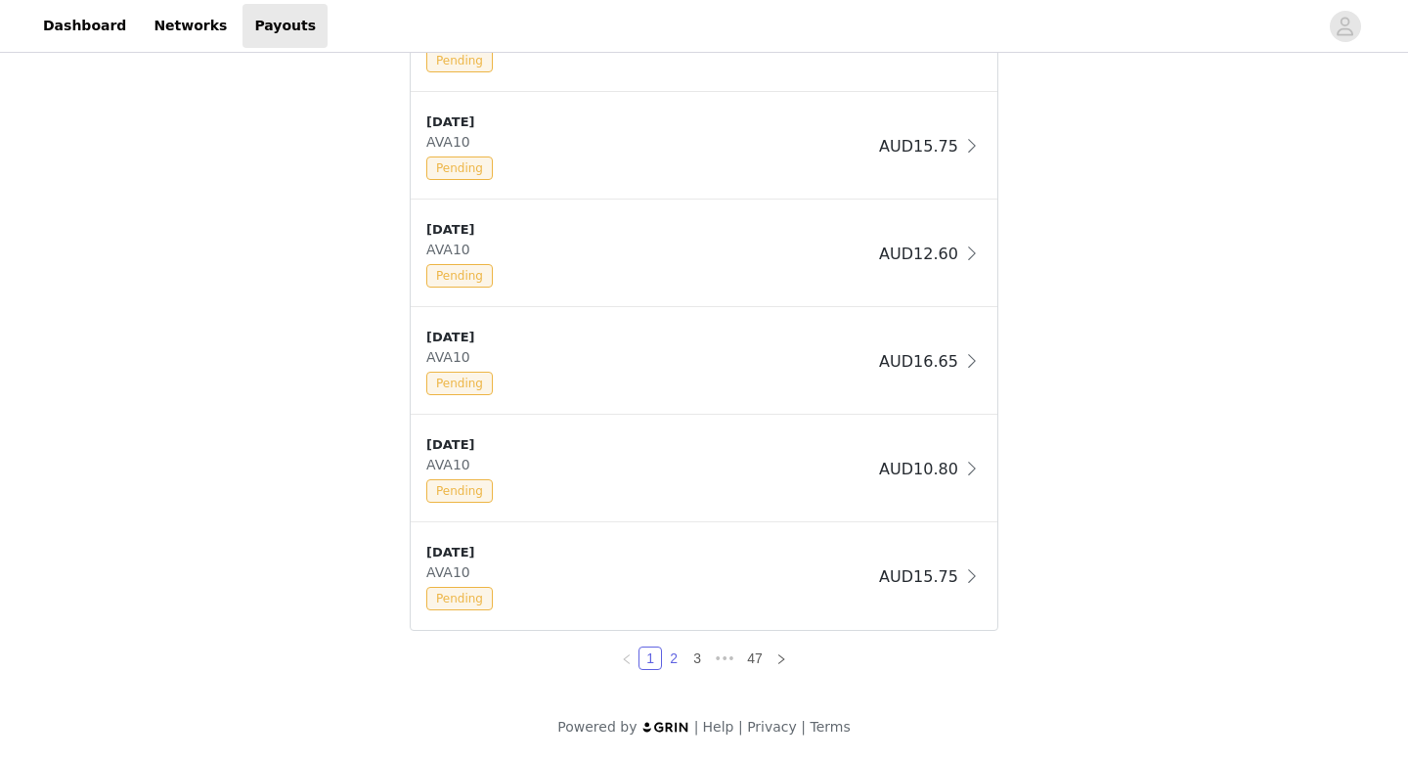
click at [675, 661] on link "2" at bounding box center [674, 658] width 22 height 22
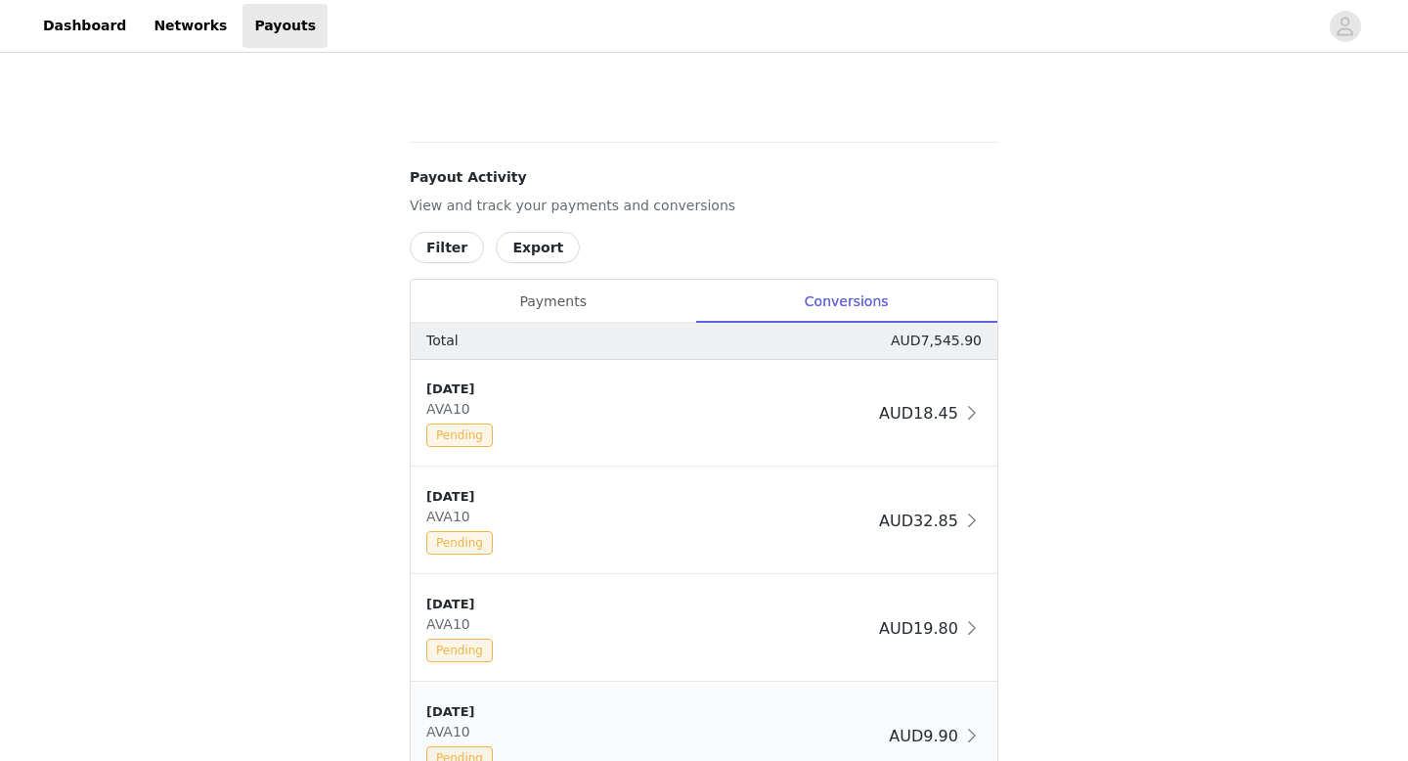
scroll to position [684, 0]
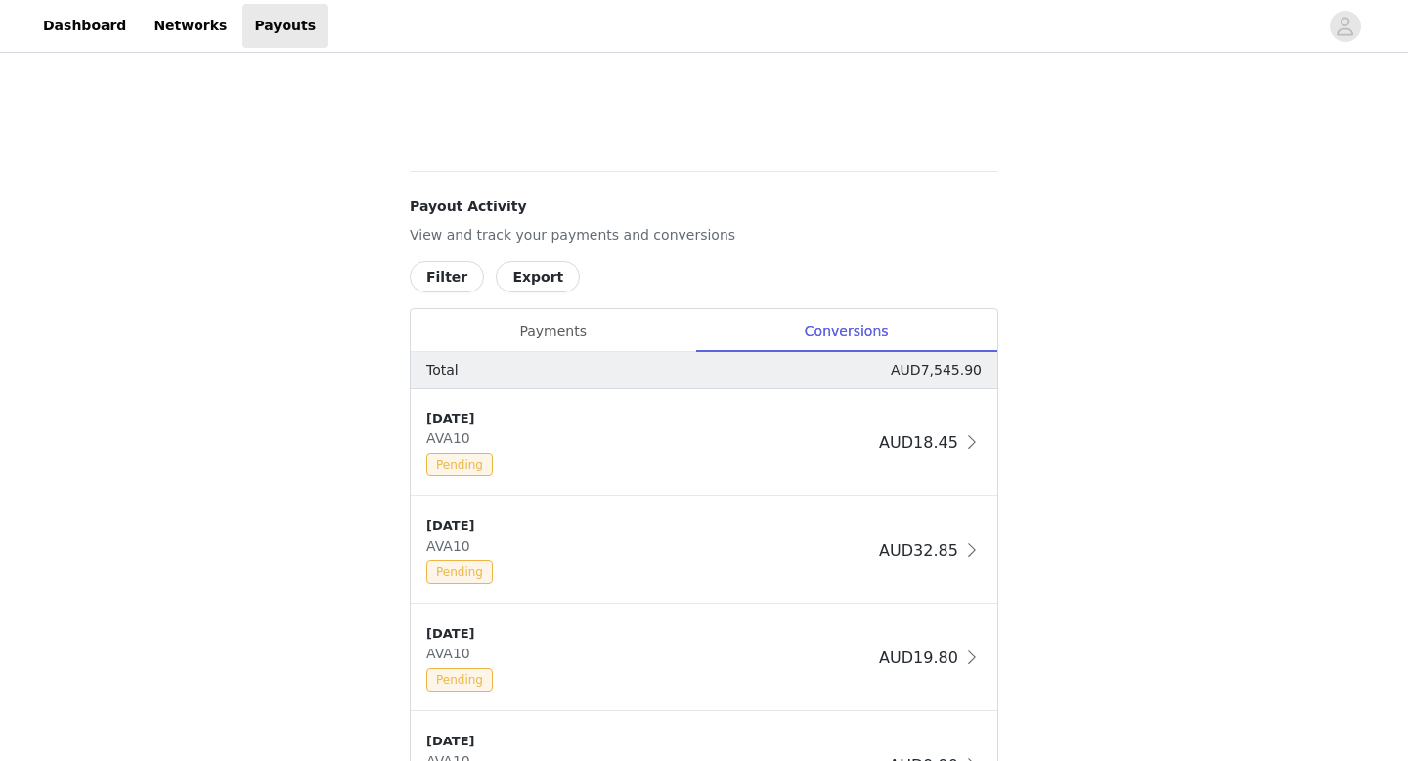
click at [456, 279] on button "Filter" at bounding box center [447, 276] width 74 height 31
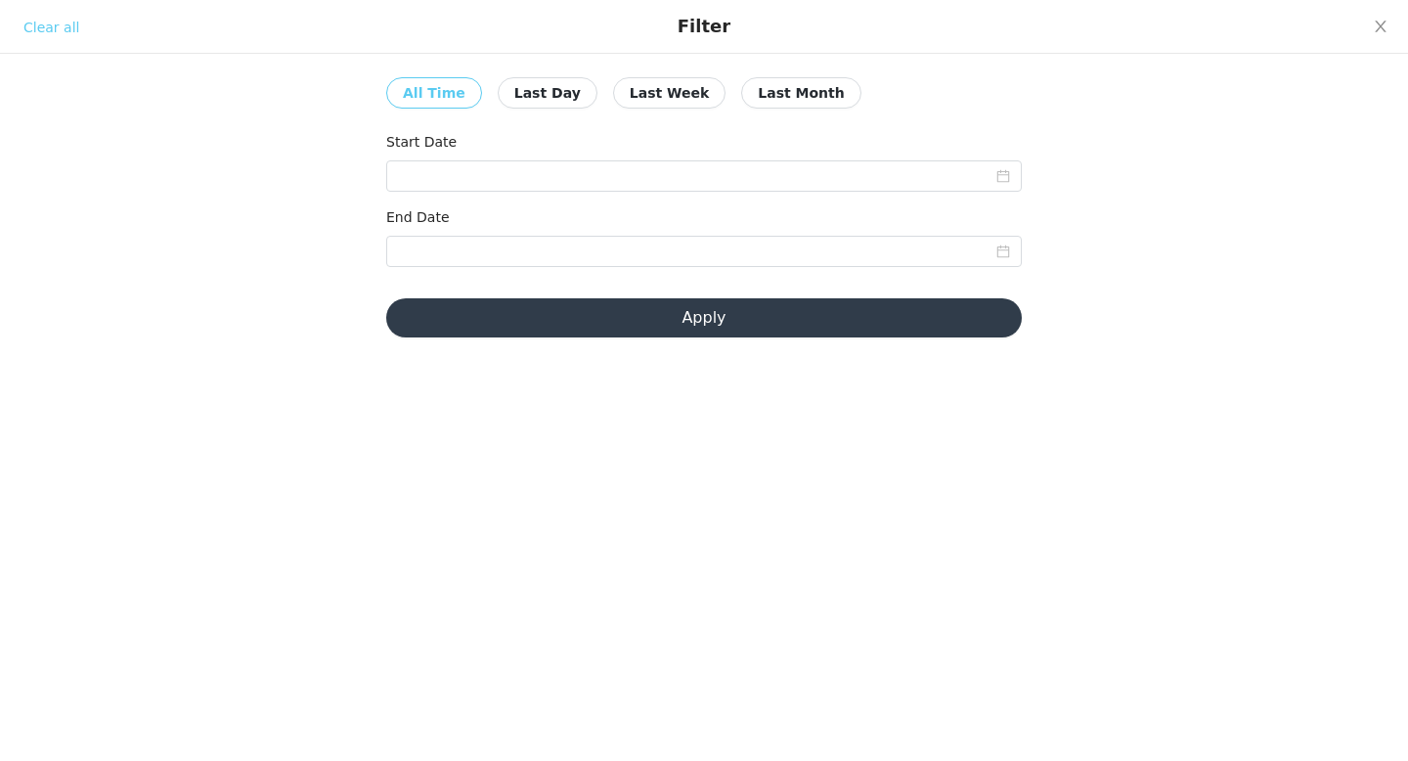
click at [638, 193] on div "Start Date" at bounding box center [704, 165] width 636 height 67
click at [641, 162] on input at bounding box center [704, 175] width 636 height 31
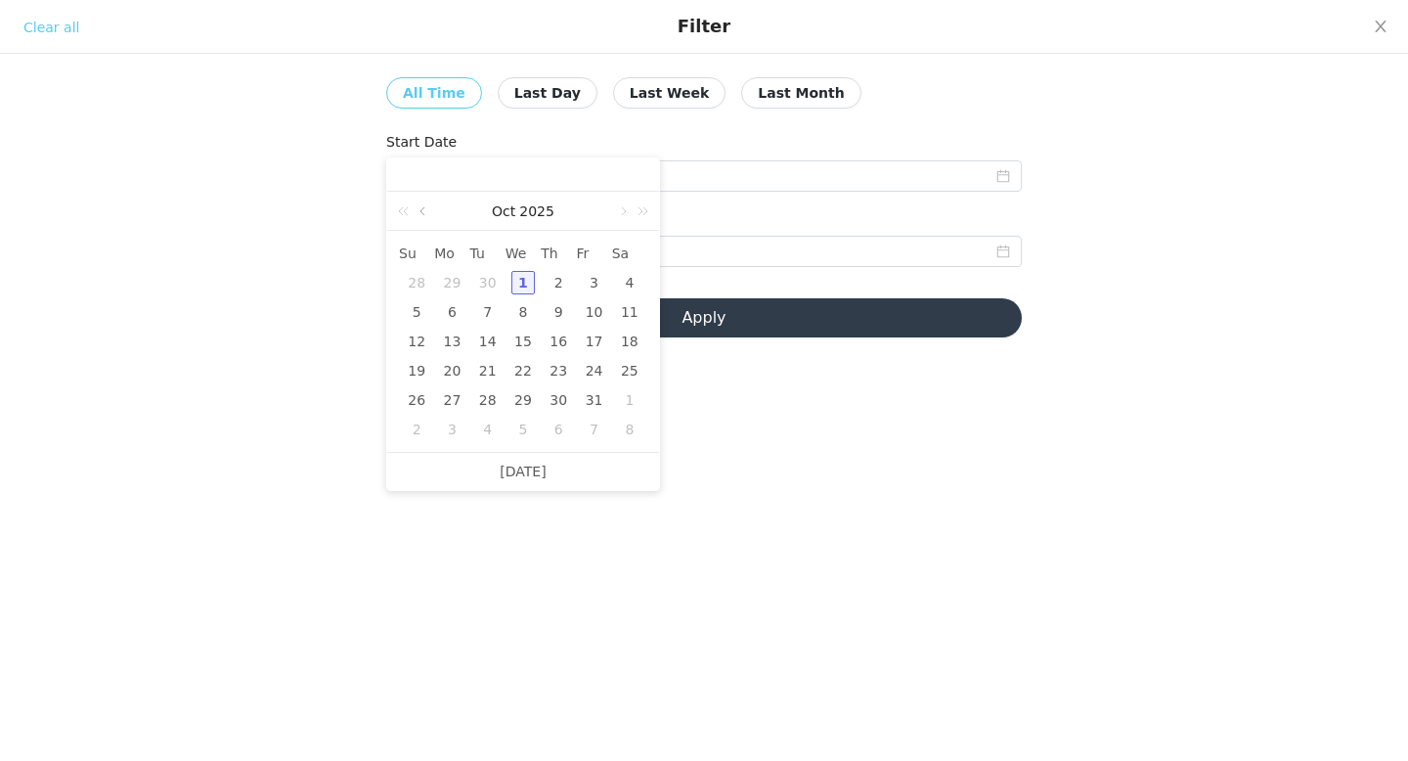
click at [426, 209] on link at bounding box center [425, 211] width 18 height 39
click at [454, 280] on div "1" at bounding box center [451, 282] width 23 height 23
type input "09/01/2025"
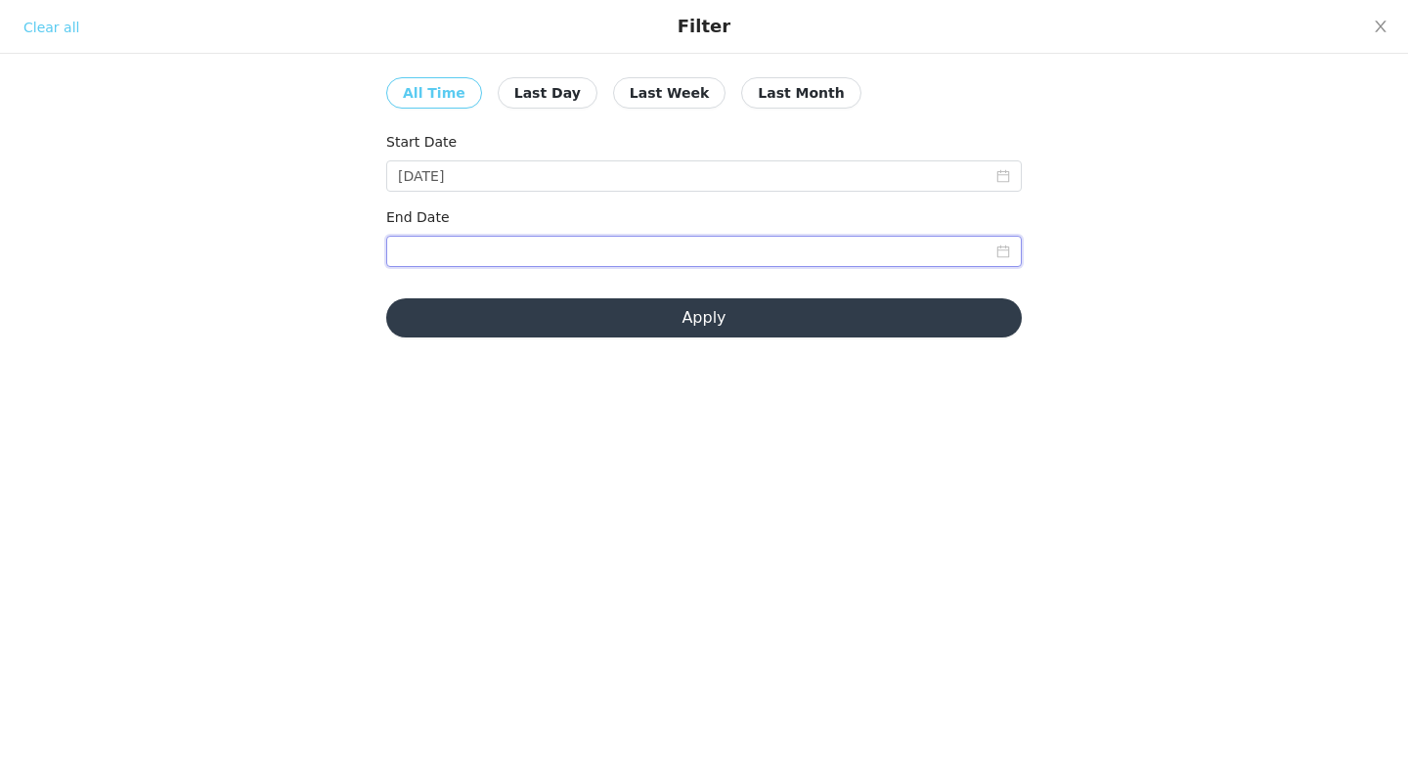
click at [637, 257] on input at bounding box center [704, 251] width 636 height 31
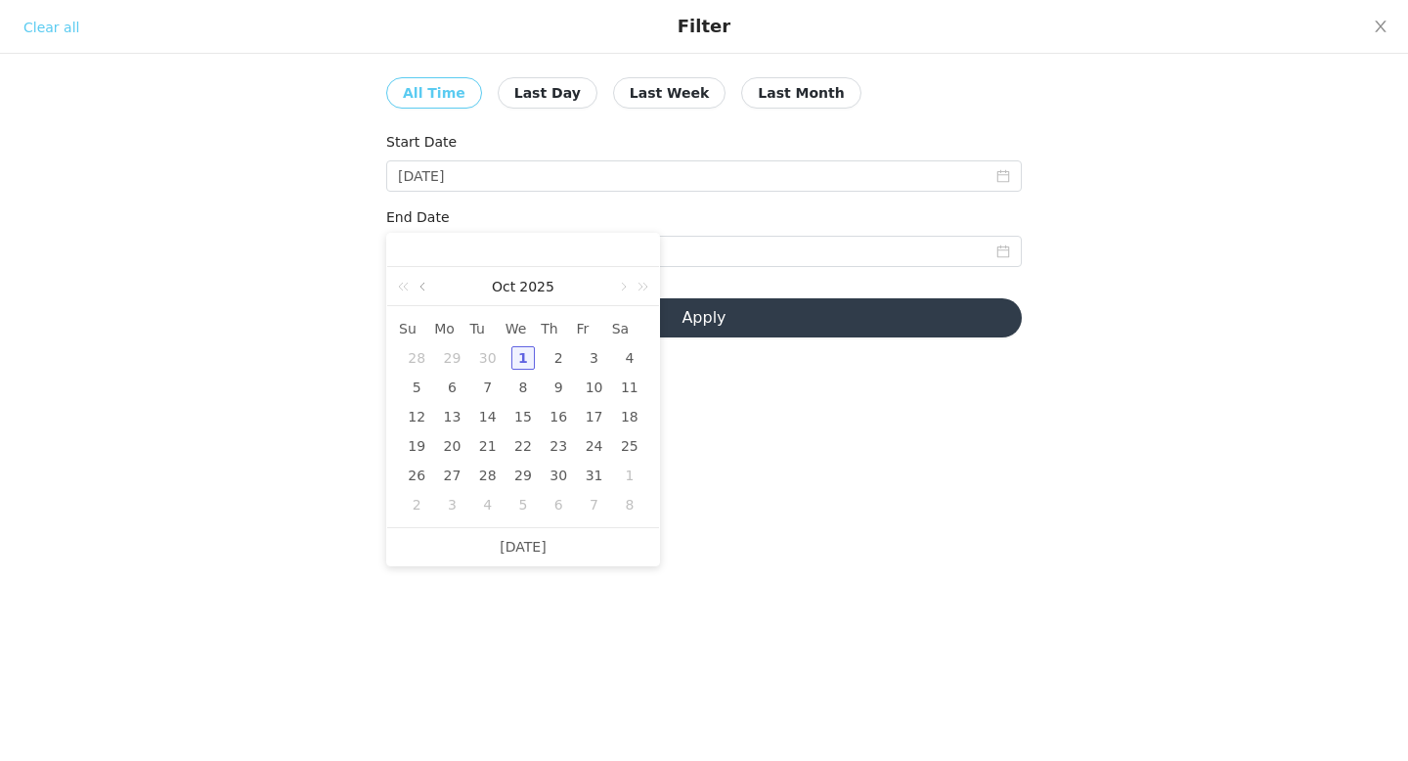
click at [431, 291] on link at bounding box center [425, 286] width 18 height 39
click at [494, 476] on div "30" at bounding box center [487, 475] width 23 height 23
type input "09/30/2025"
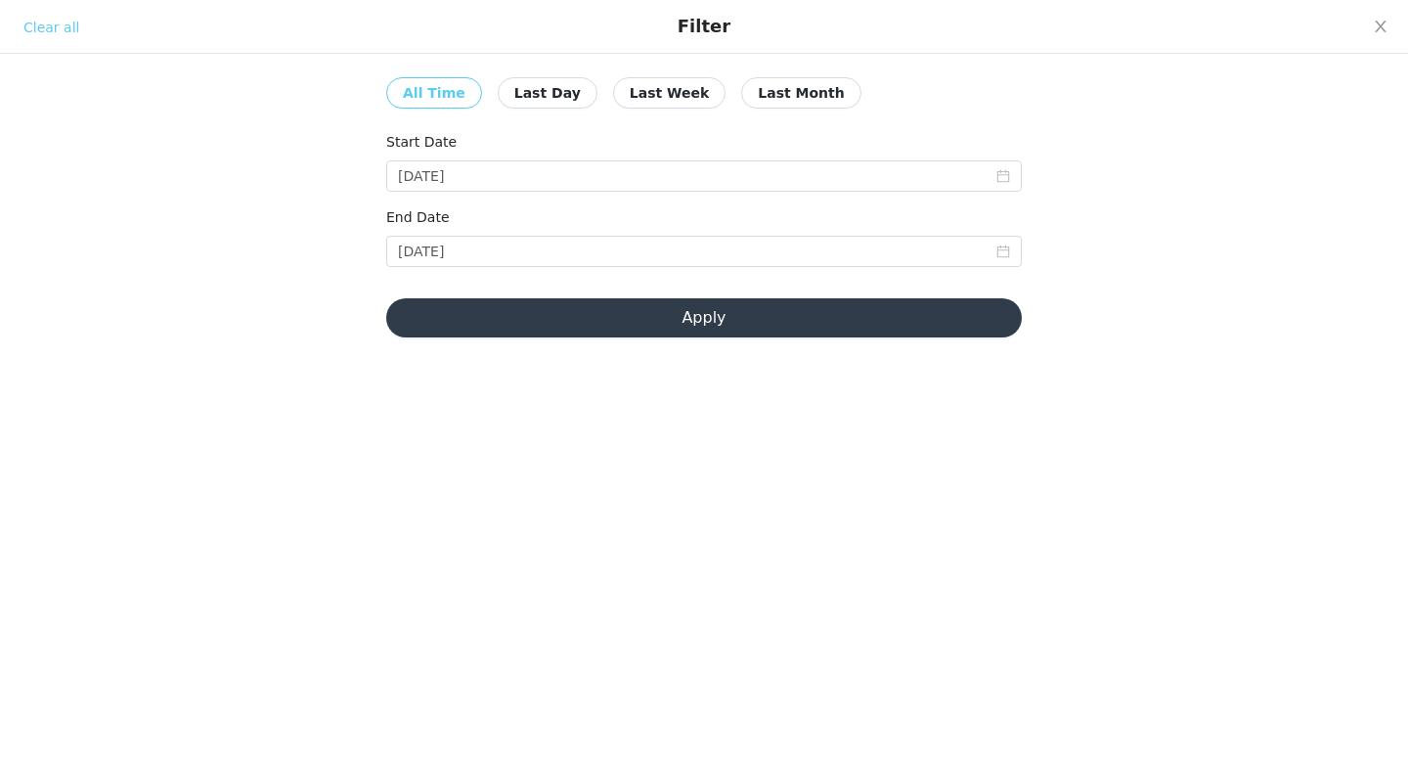
click at [729, 313] on button "Apply" at bounding box center [704, 317] width 636 height 39
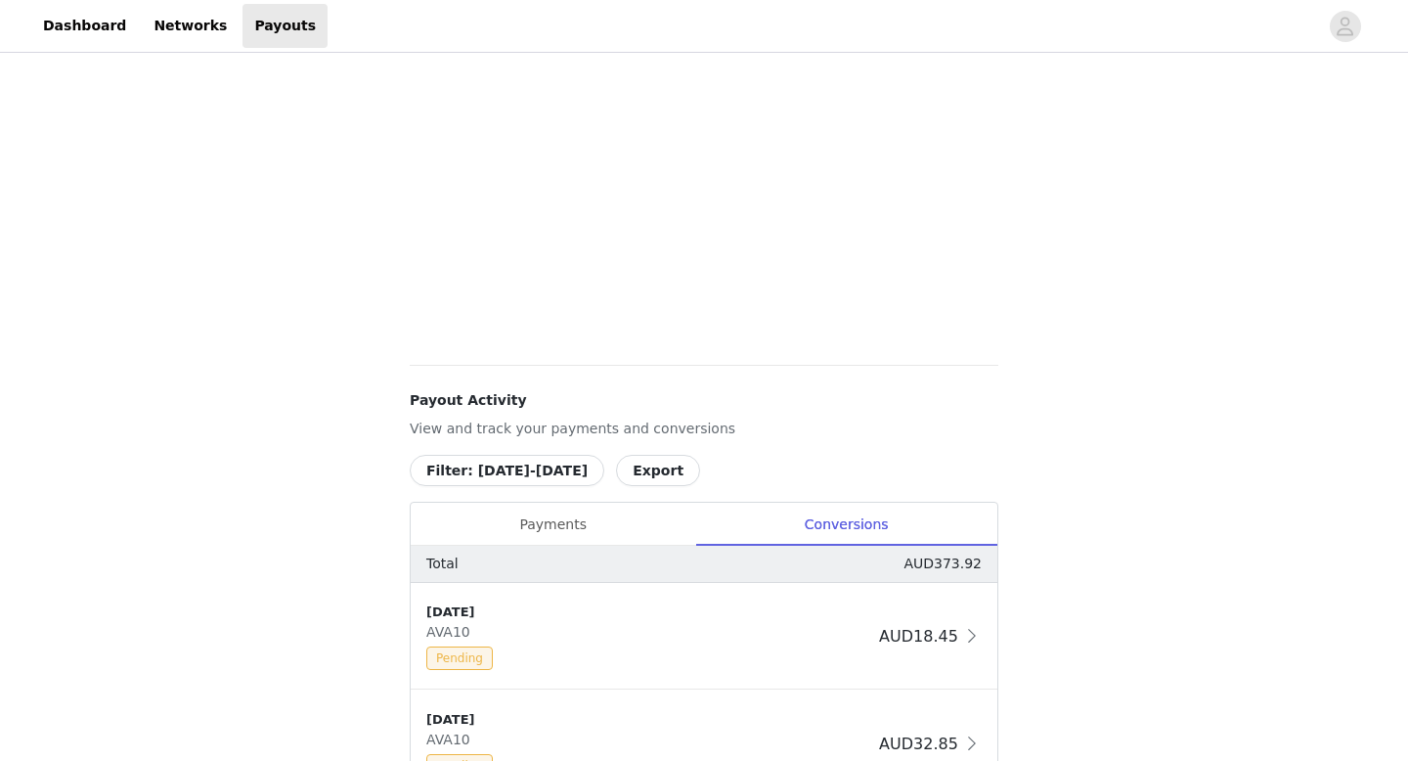
scroll to position [509, 0]
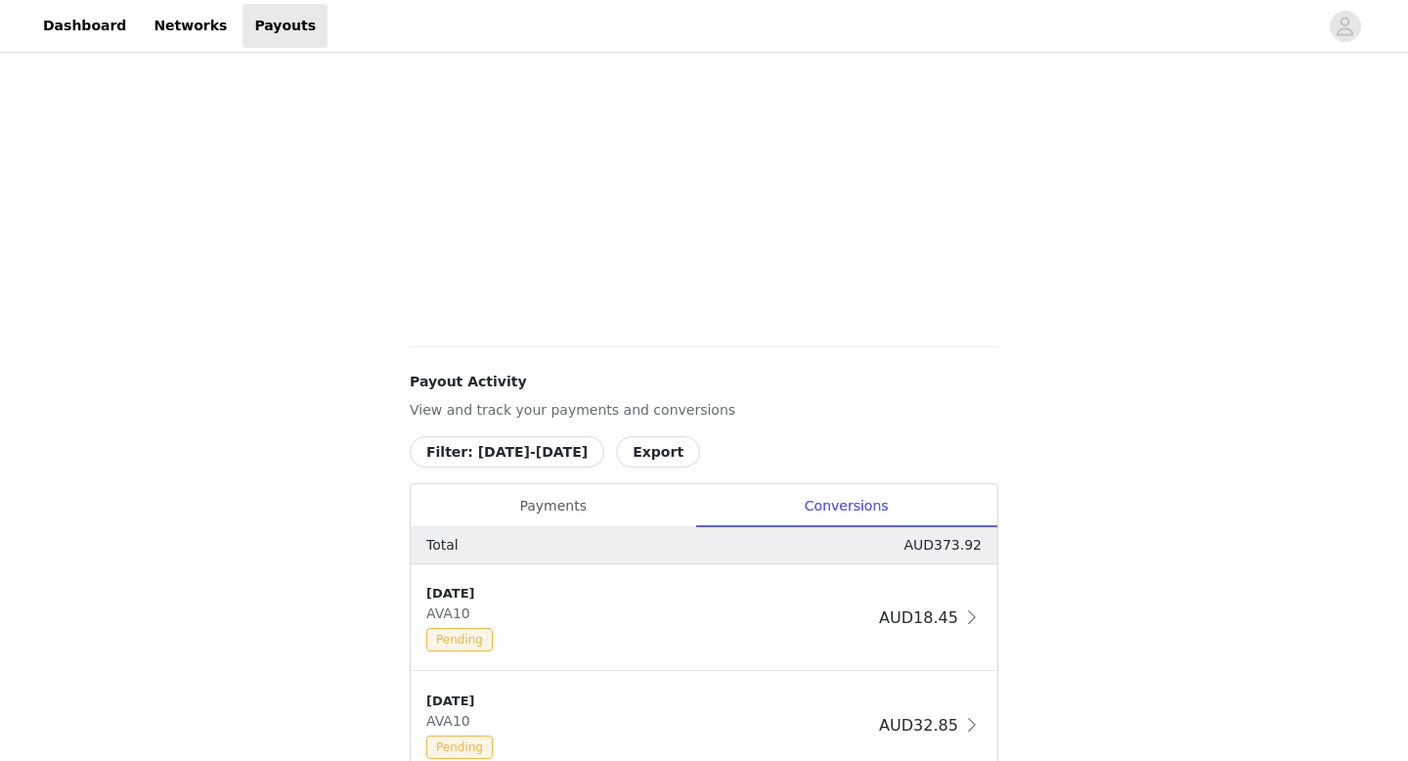
click at [493, 458] on button "Filter: 09/01/25-09/30/25" at bounding box center [507, 451] width 195 height 31
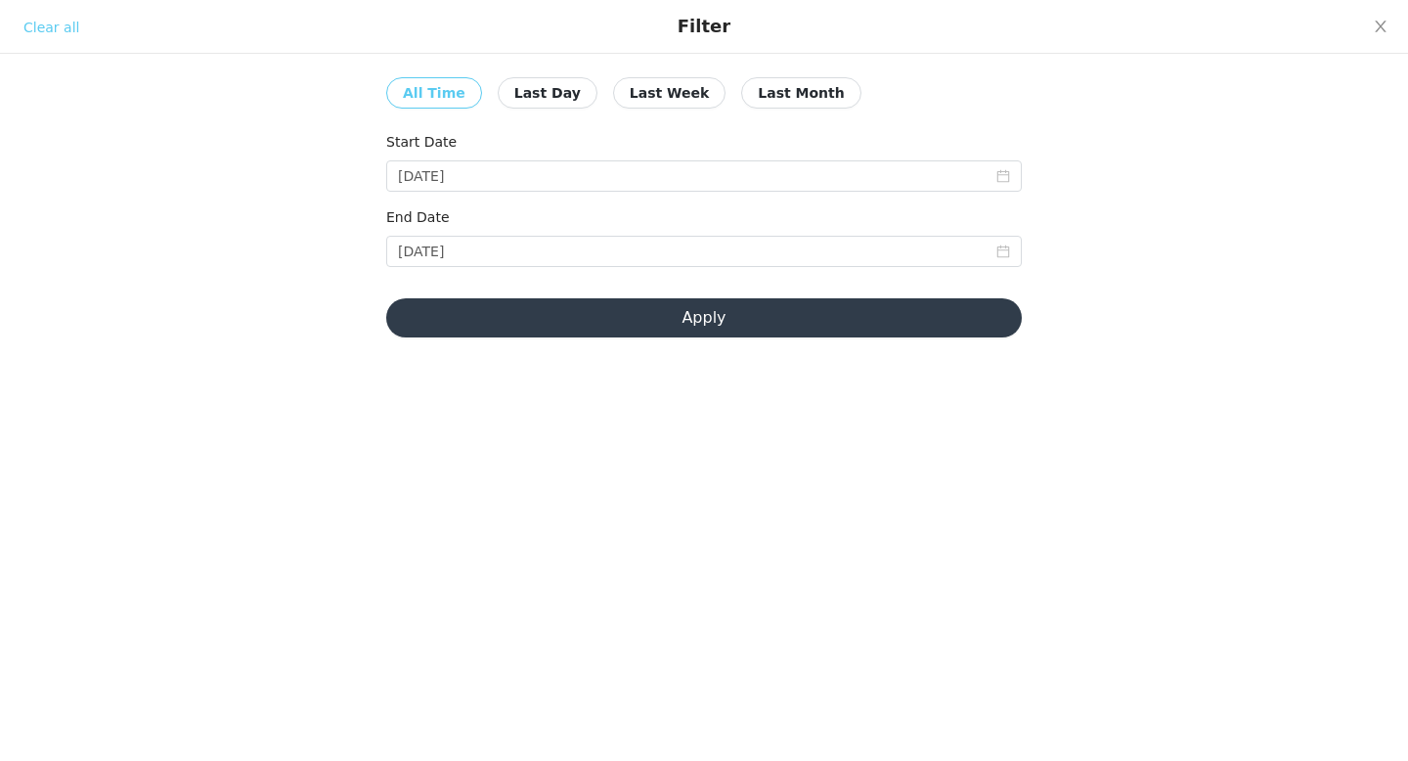
click at [434, 196] on div "Start Date 09/01/2025" at bounding box center [704, 165] width 636 height 67
click at [455, 168] on input "09/01/2025" at bounding box center [704, 175] width 636 height 31
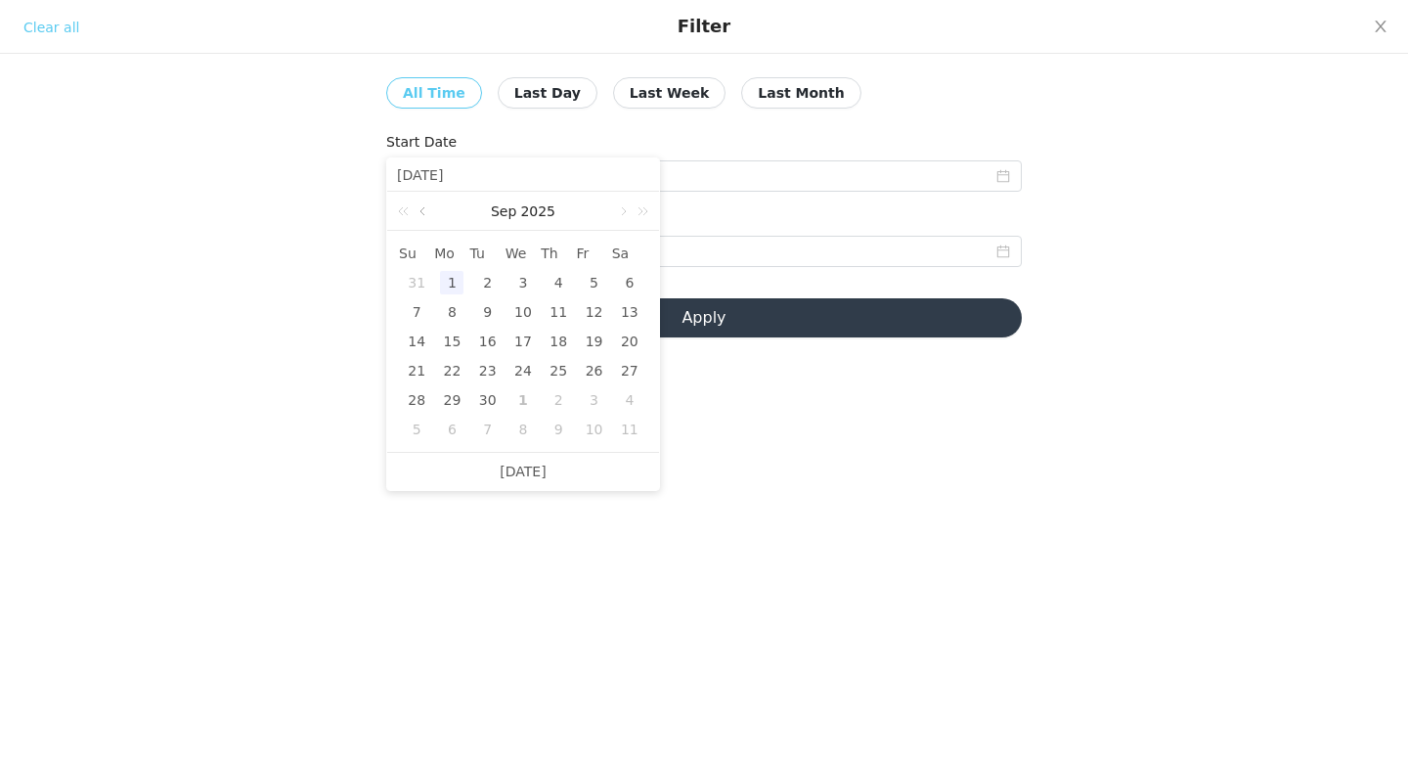
click at [427, 206] on link at bounding box center [425, 211] width 18 height 39
click at [592, 285] on div "1" at bounding box center [594, 282] width 23 height 23
type input "08/01/2025"
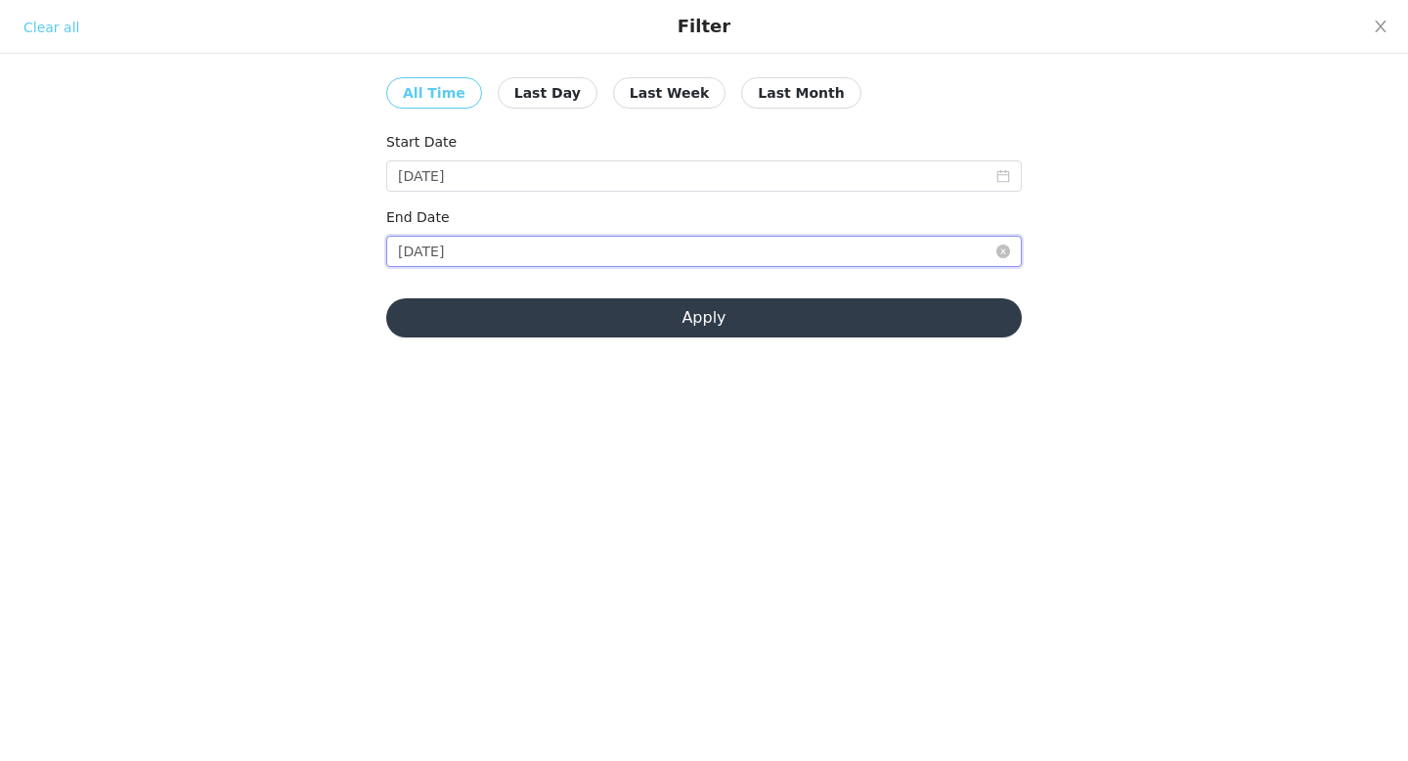
click at [591, 250] on input "09/30/2025" at bounding box center [704, 251] width 636 height 31
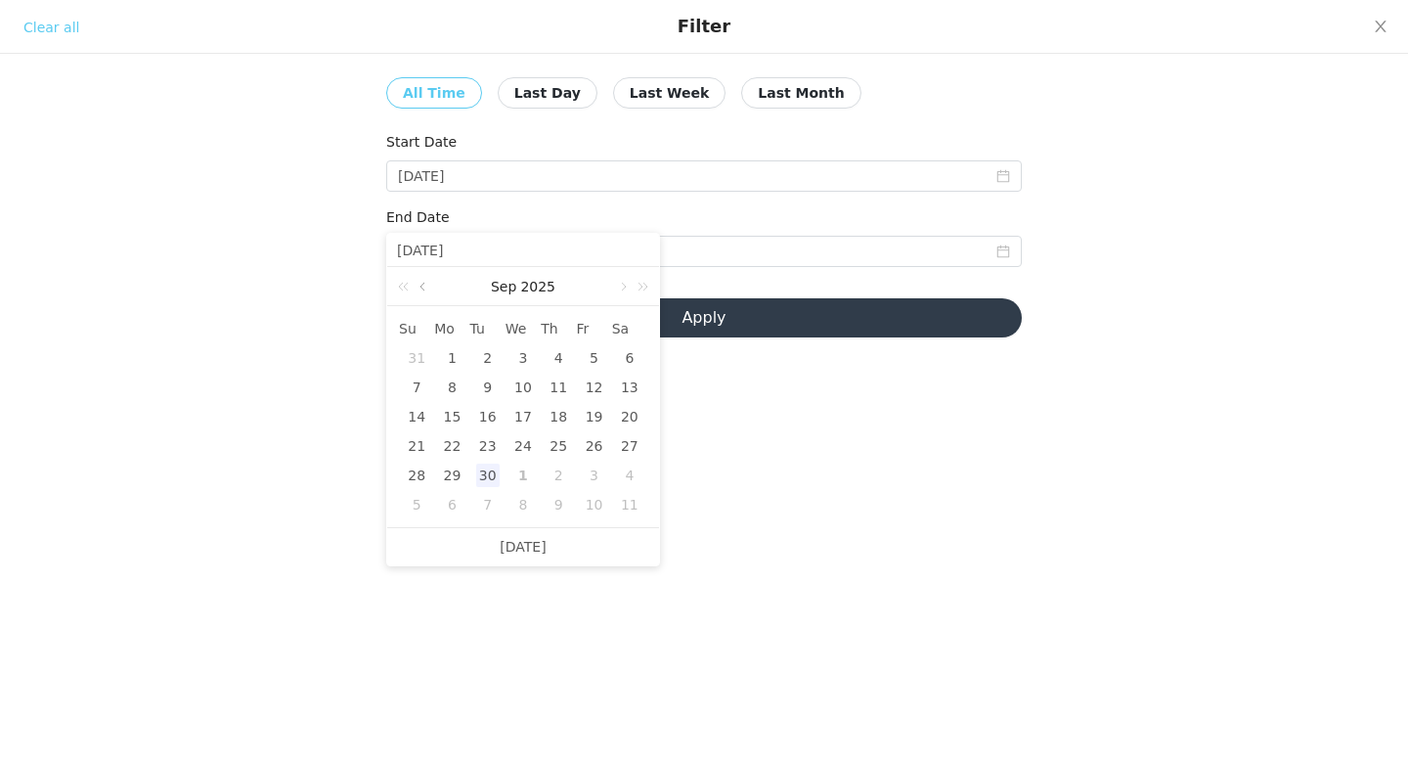
click at [421, 286] on link at bounding box center [425, 286] width 18 height 39
click at [418, 507] on div "31" at bounding box center [416, 504] width 23 height 23
type input "08/31/2025"
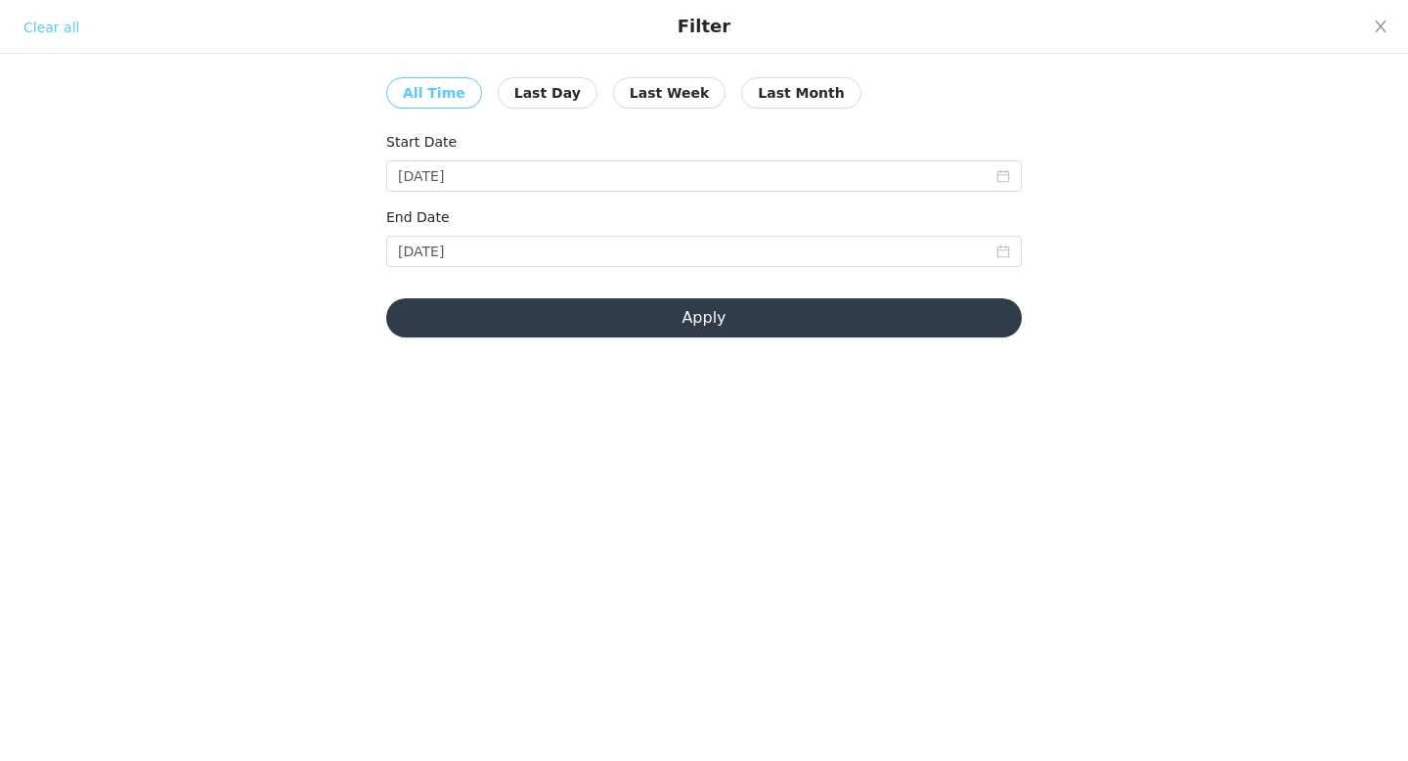
click at [643, 322] on button "Apply" at bounding box center [704, 317] width 636 height 39
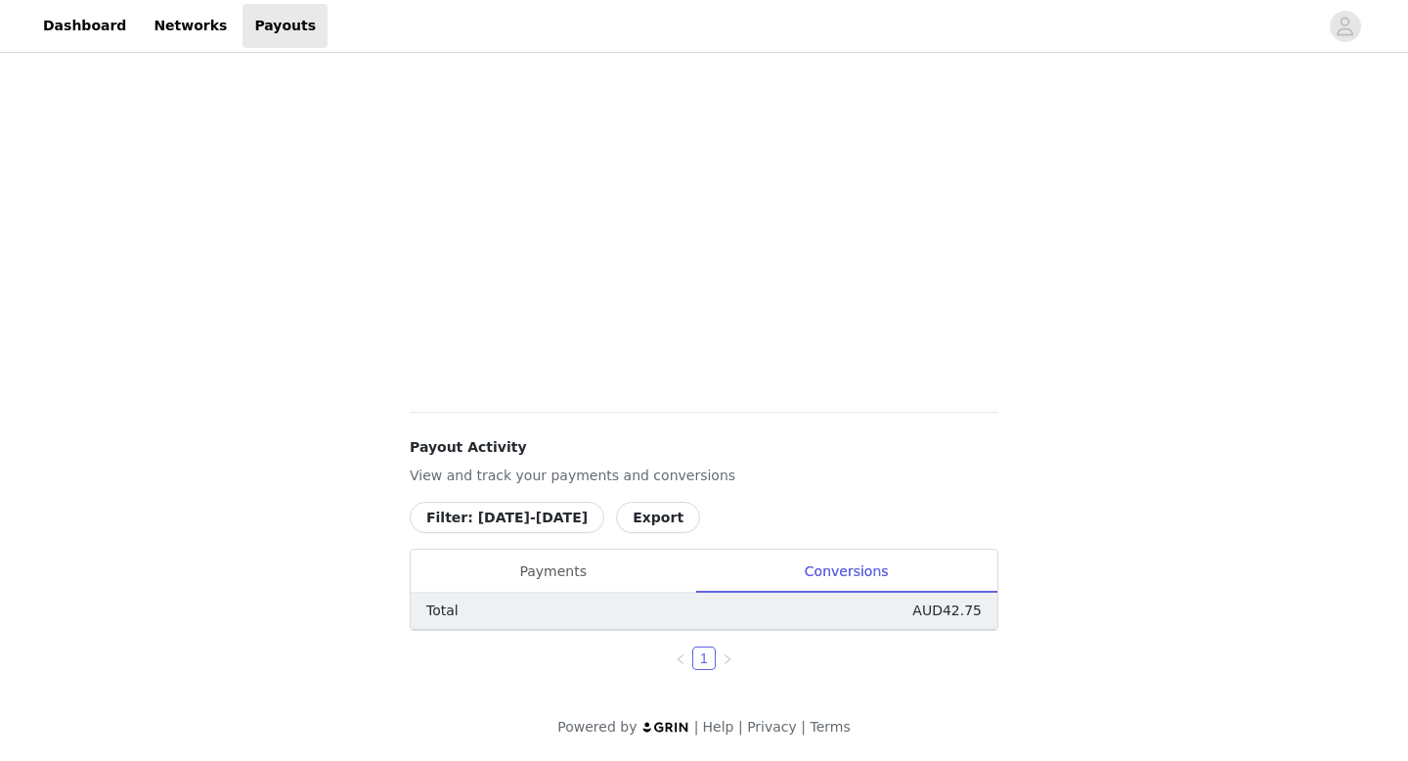
scroll to position [443, 0]
click at [531, 574] on div "Payments" at bounding box center [553, 572] width 285 height 44
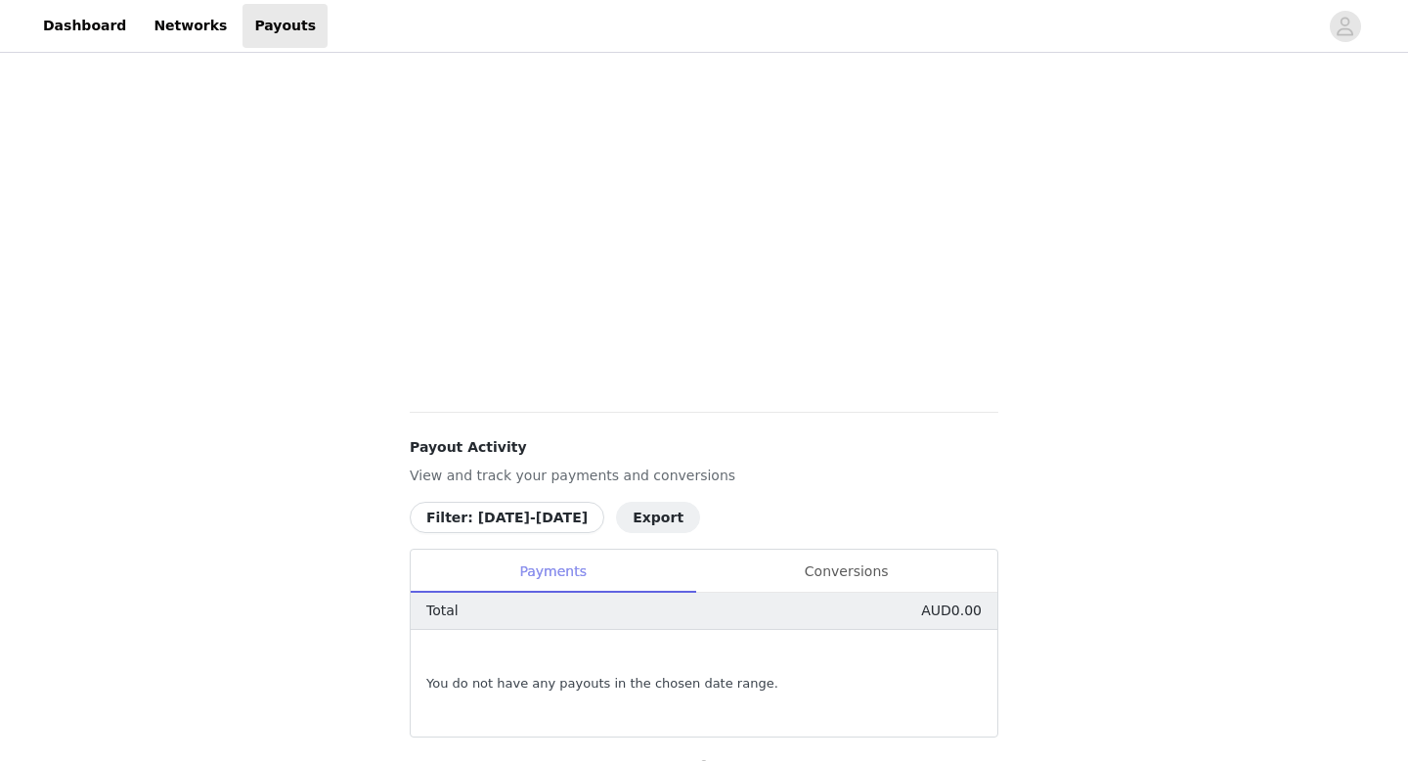
scroll to position [550, 0]
